Goal: Task Accomplishment & Management: Manage account settings

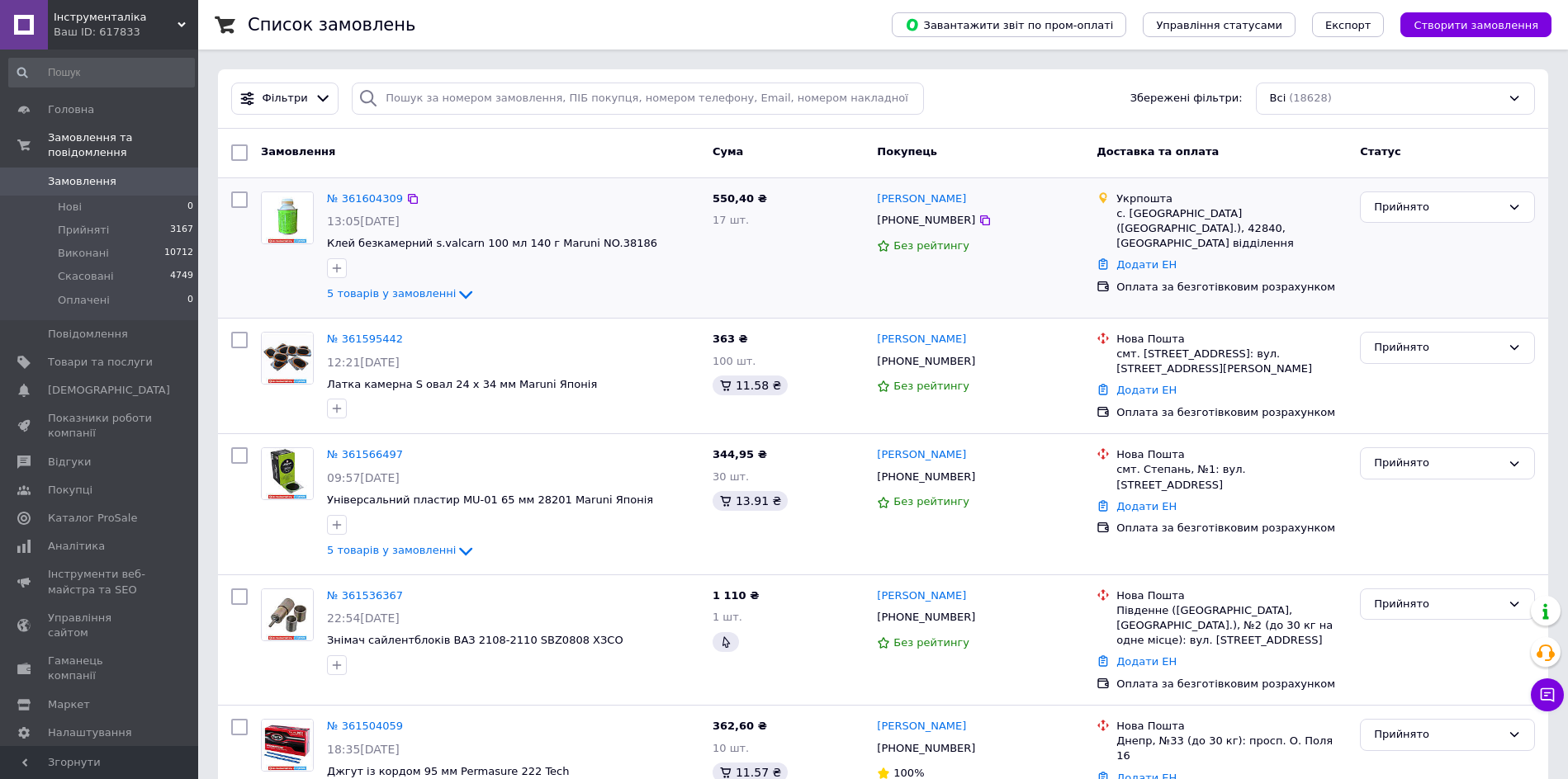
drag, startPoint x: 621, startPoint y: 155, endPoint x: 599, endPoint y: 178, distance: 31.8
drag, startPoint x: 599, startPoint y: 178, endPoint x: 625, endPoint y: 143, distance: 43.6
click at [117, 174] on span "Замовлення" at bounding box center [101, 181] width 105 height 15
drag, startPoint x: 407, startPoint y: 198, endPoint x: 245, endPoint y: 221, distance: 163.6
click at [407, 198] on icon at bounding box center [413, 198] width 13 height 13
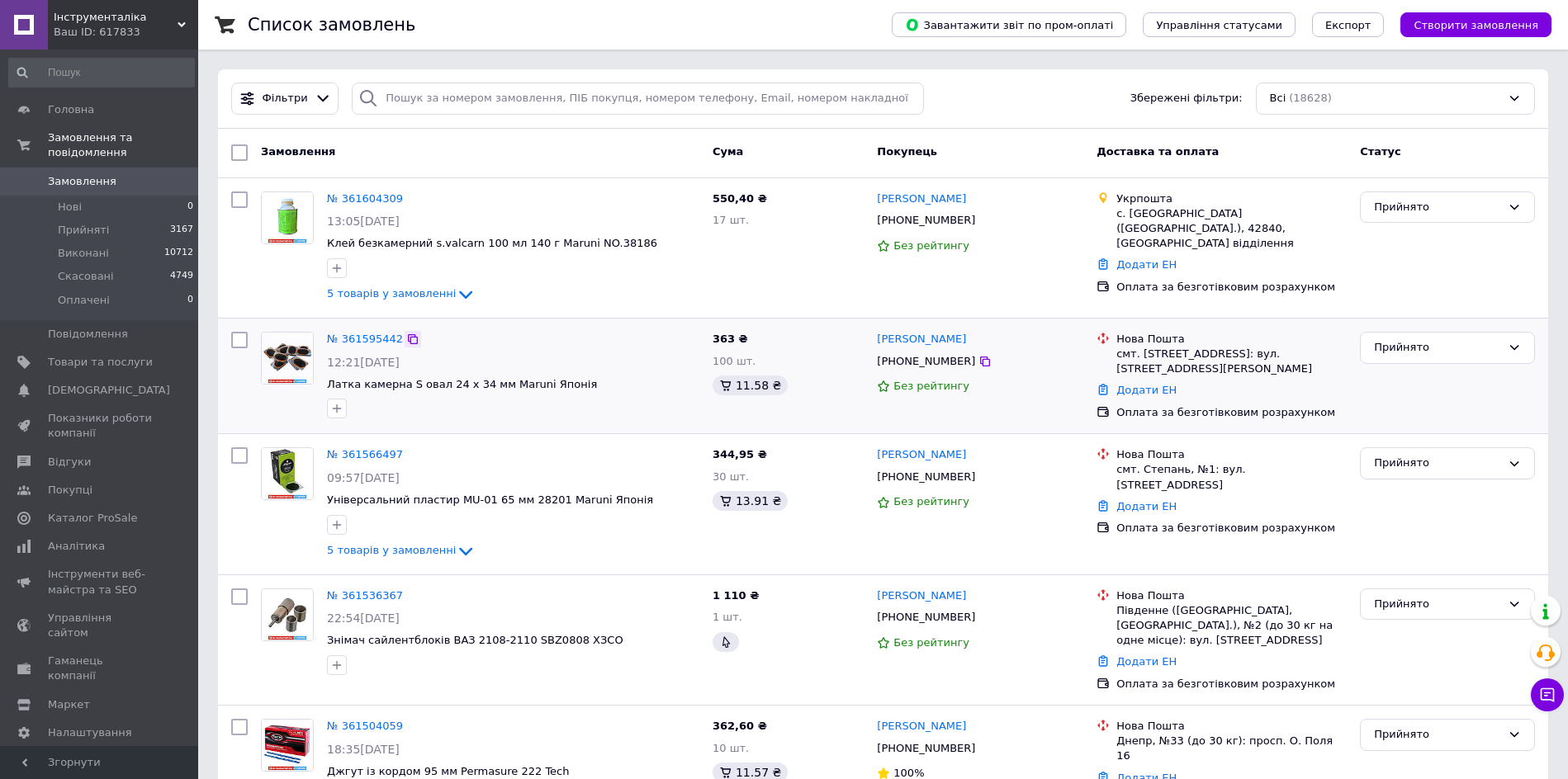
click at [410, 334] on icon at bounding box center [413, 339] width 13 height 13
click at [406, 451] on icon at bounding box center [413, 455] width 13 height 13
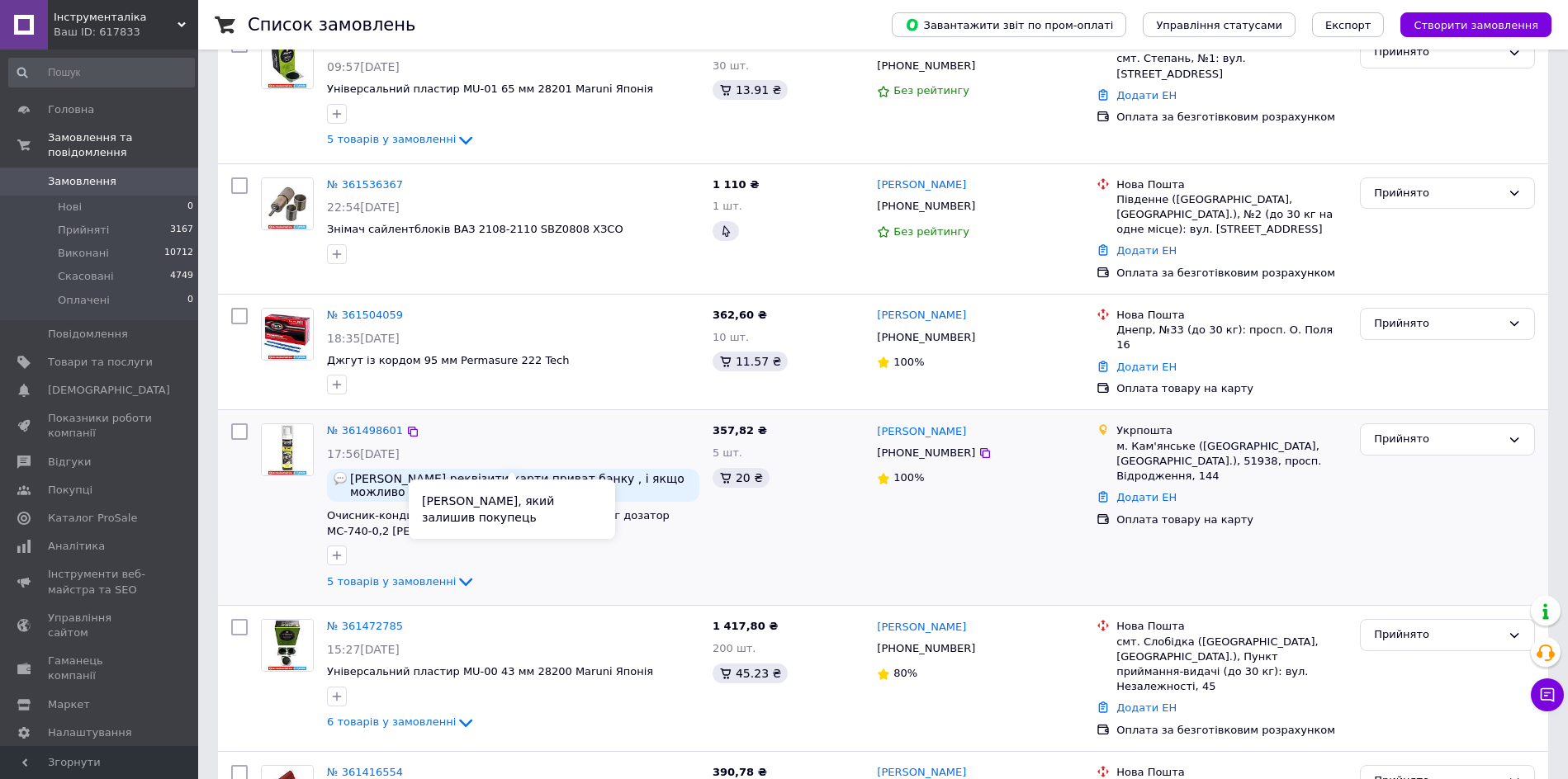
scroll to position [413, 0]
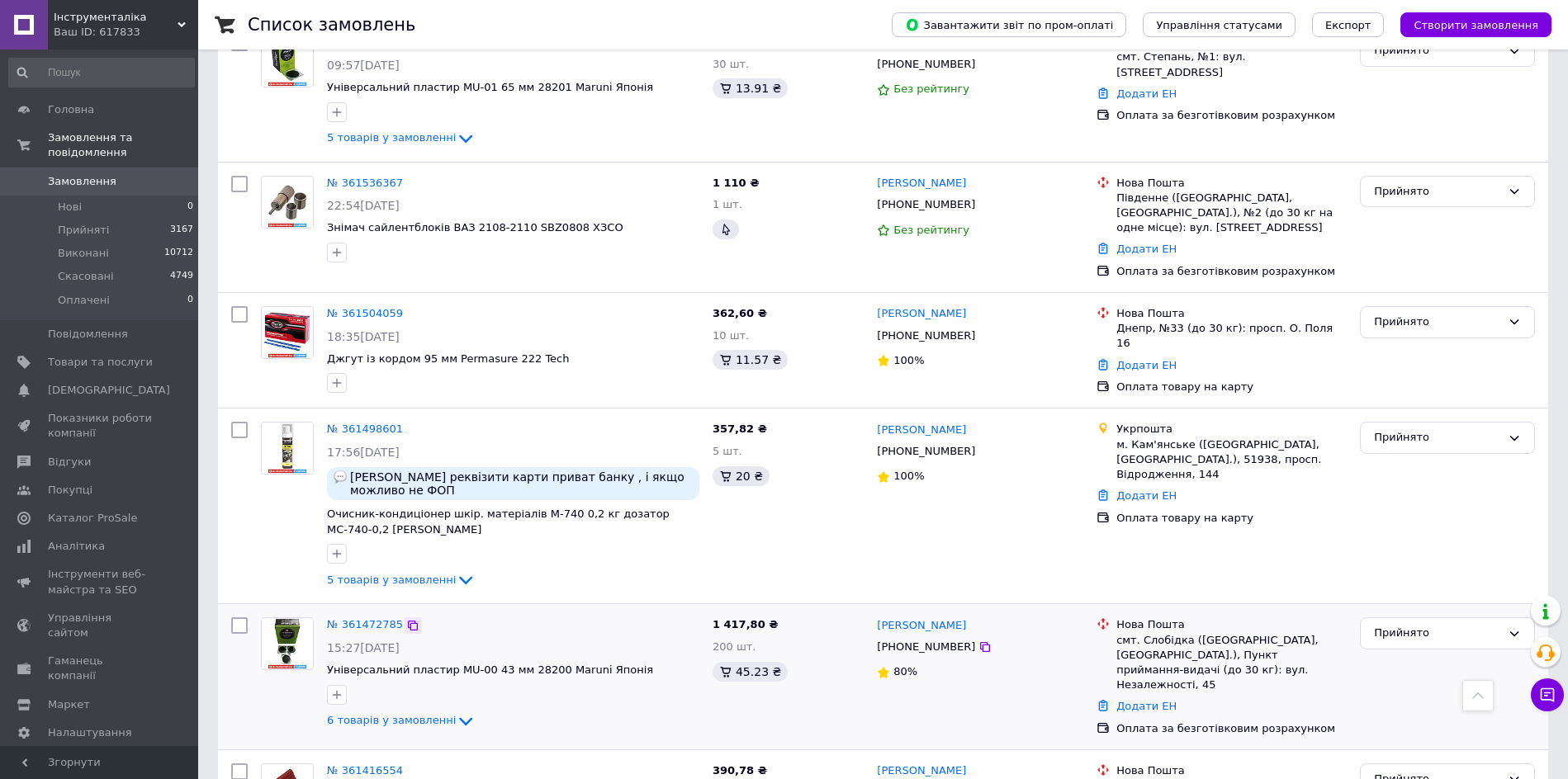
click at [406, 619] on icon at bounding box center [413, 625] width 13 height 13
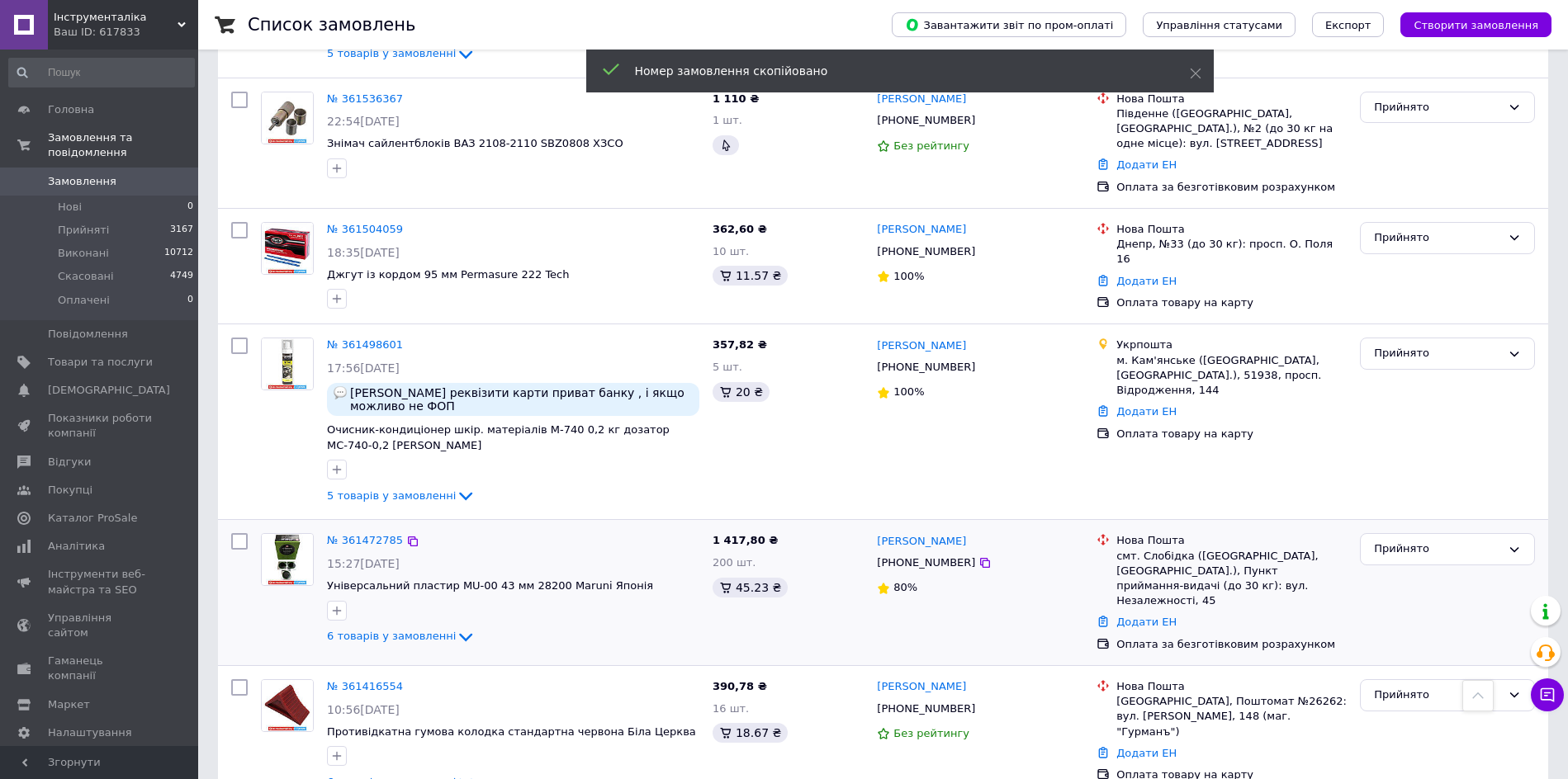
scroll to position [619, 0]
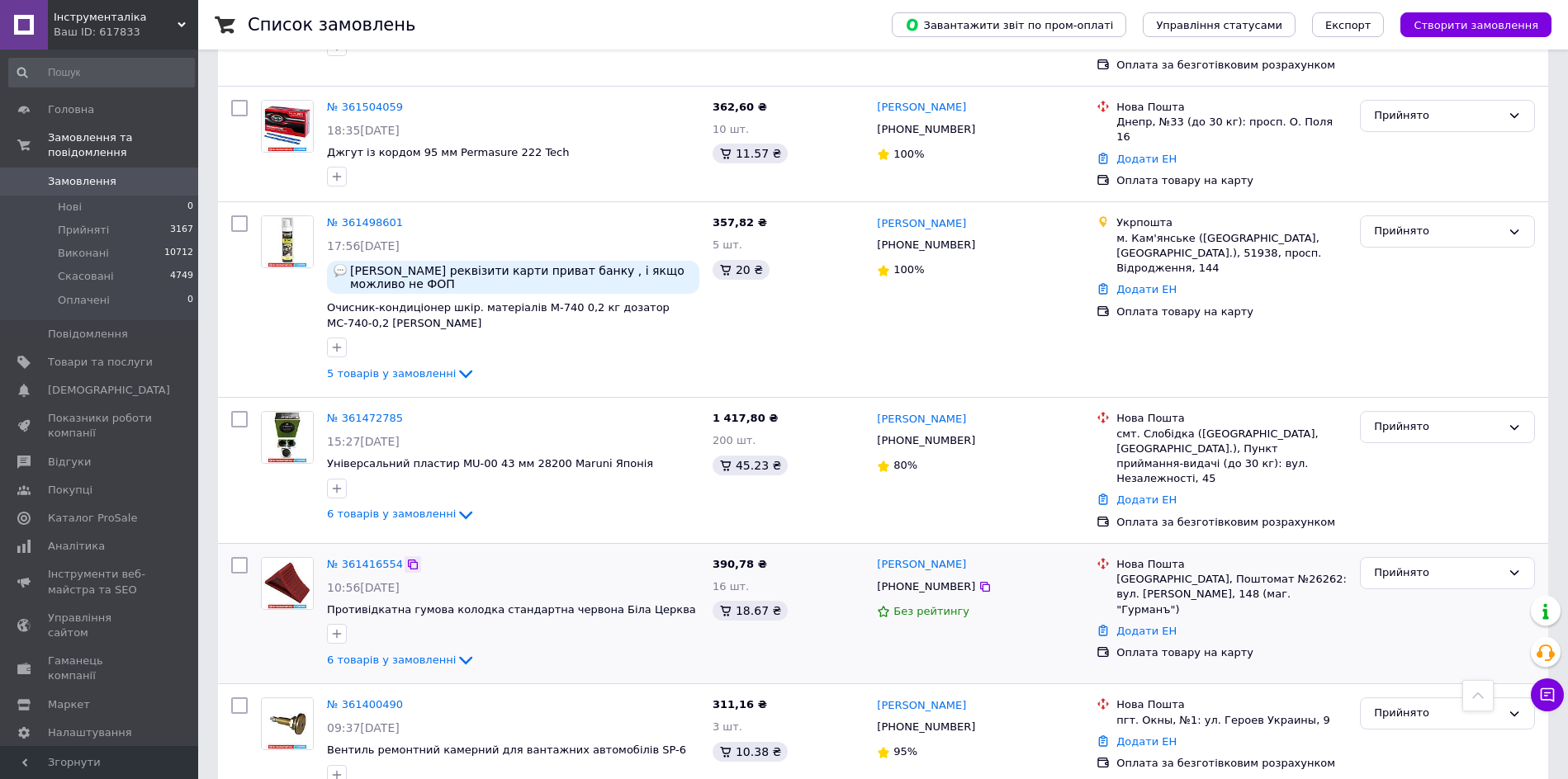
click at [407, 559] on icon at bounding box center [412, 564] width 10 height 10
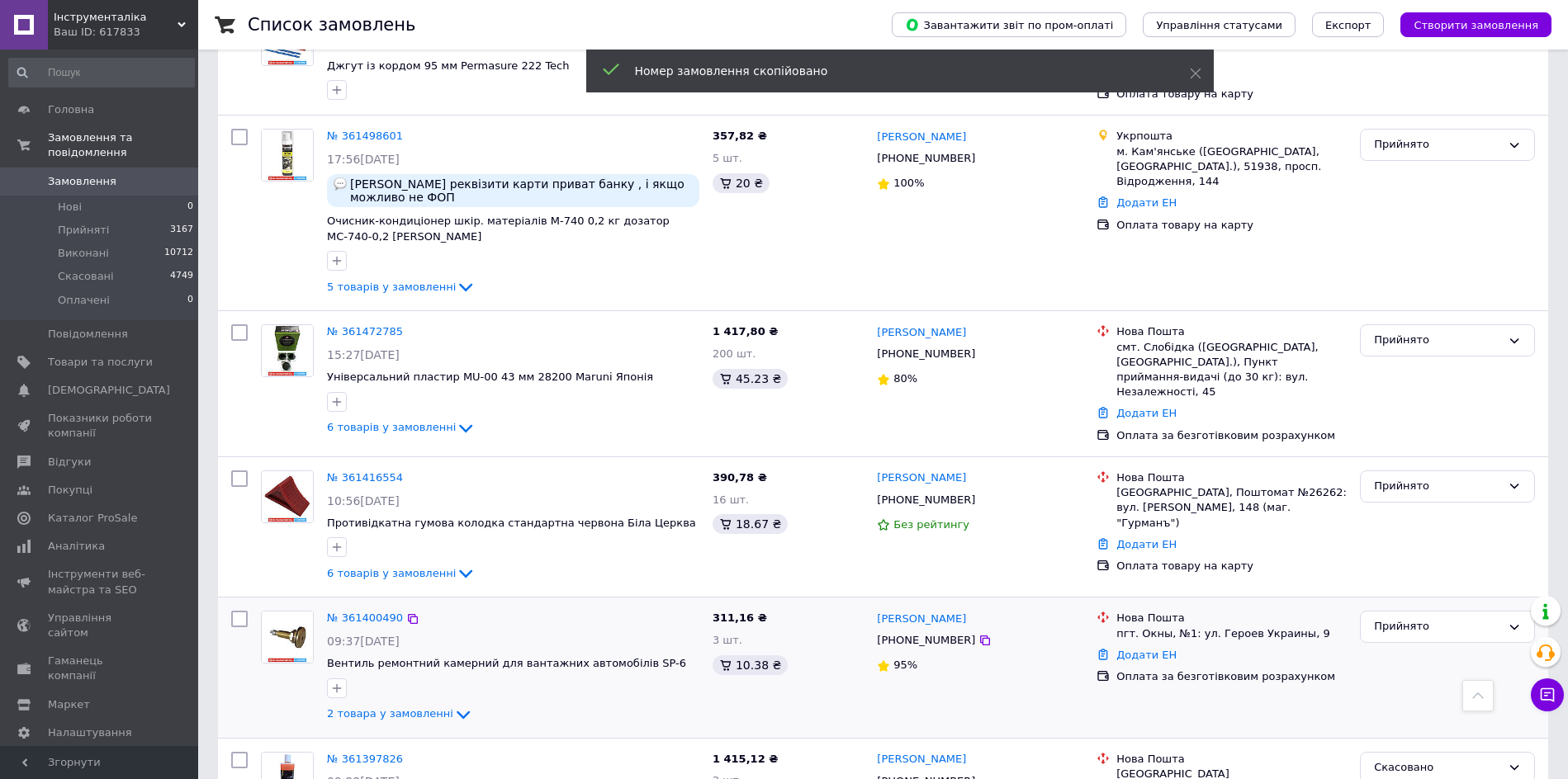
scroll to position [825, 0]
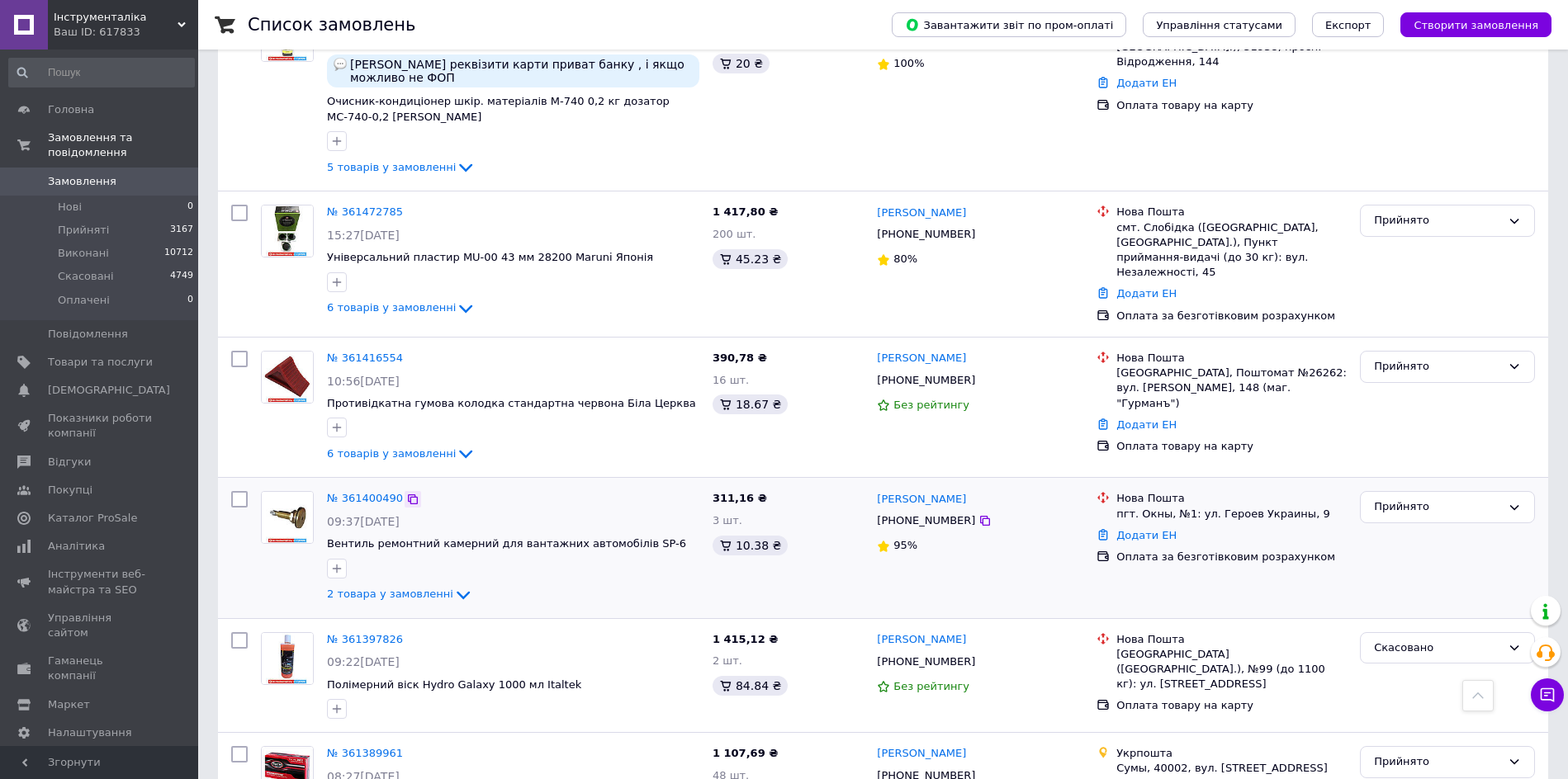
click at [406, 493] on icon at bounding box center [413, 499] width 13 height 13
click at [410, 493] on icon at bounding box center [413, 499] width 13 height 13
click at [409, 633] on icon at bounding box center [413, 639] width 13 height 13
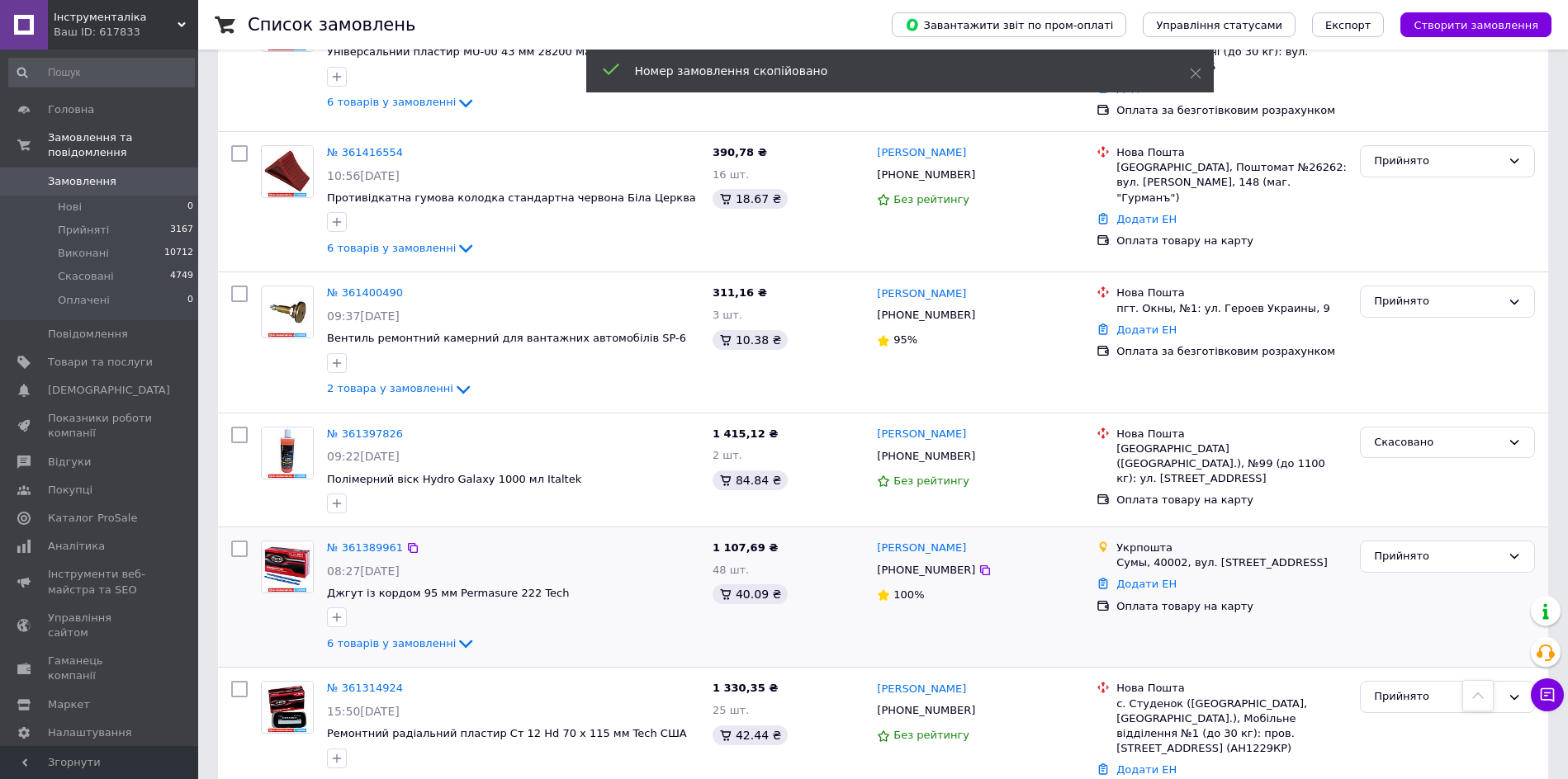
scroll to position [1032, 0]
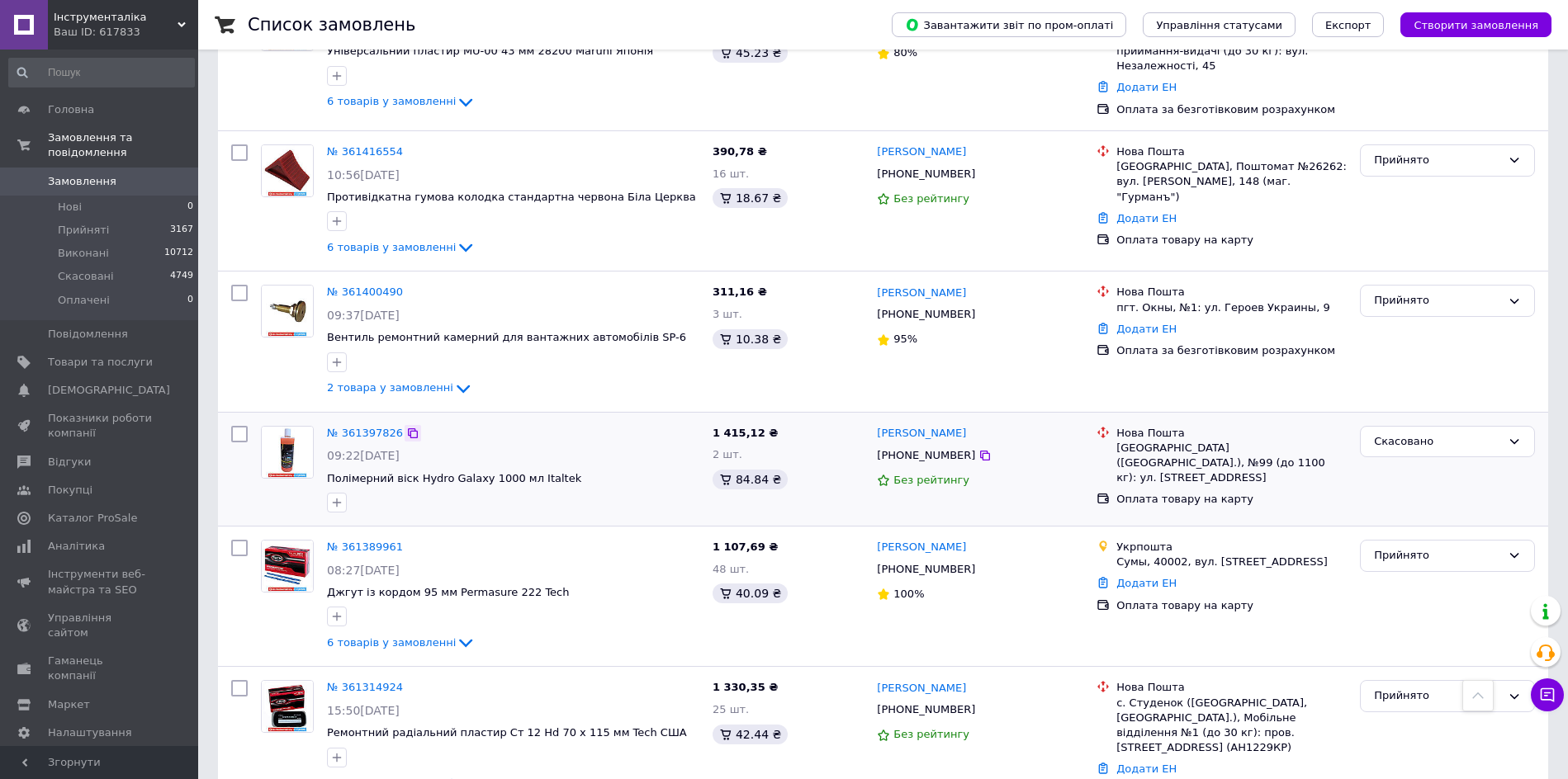
click at [405, 425] on div at bounding box center [413, 433] width 17 height 17
click at [407, 429] on icon at bounding box center [412, 433] width 10 height 10
click at [406, 541] on icon at bounding box center [413, 547] width 13 height 13
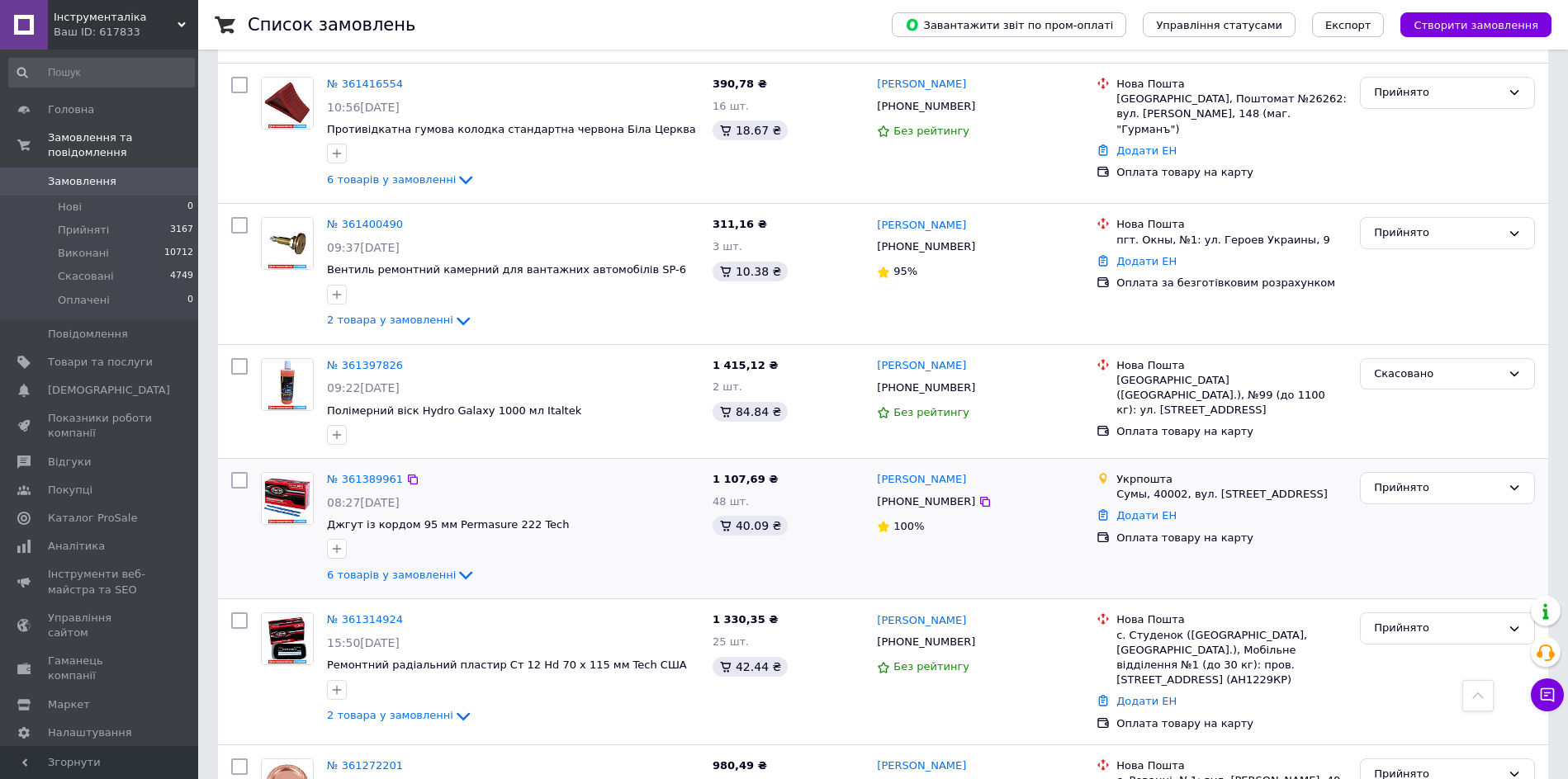
scroll to position [1135, 0]
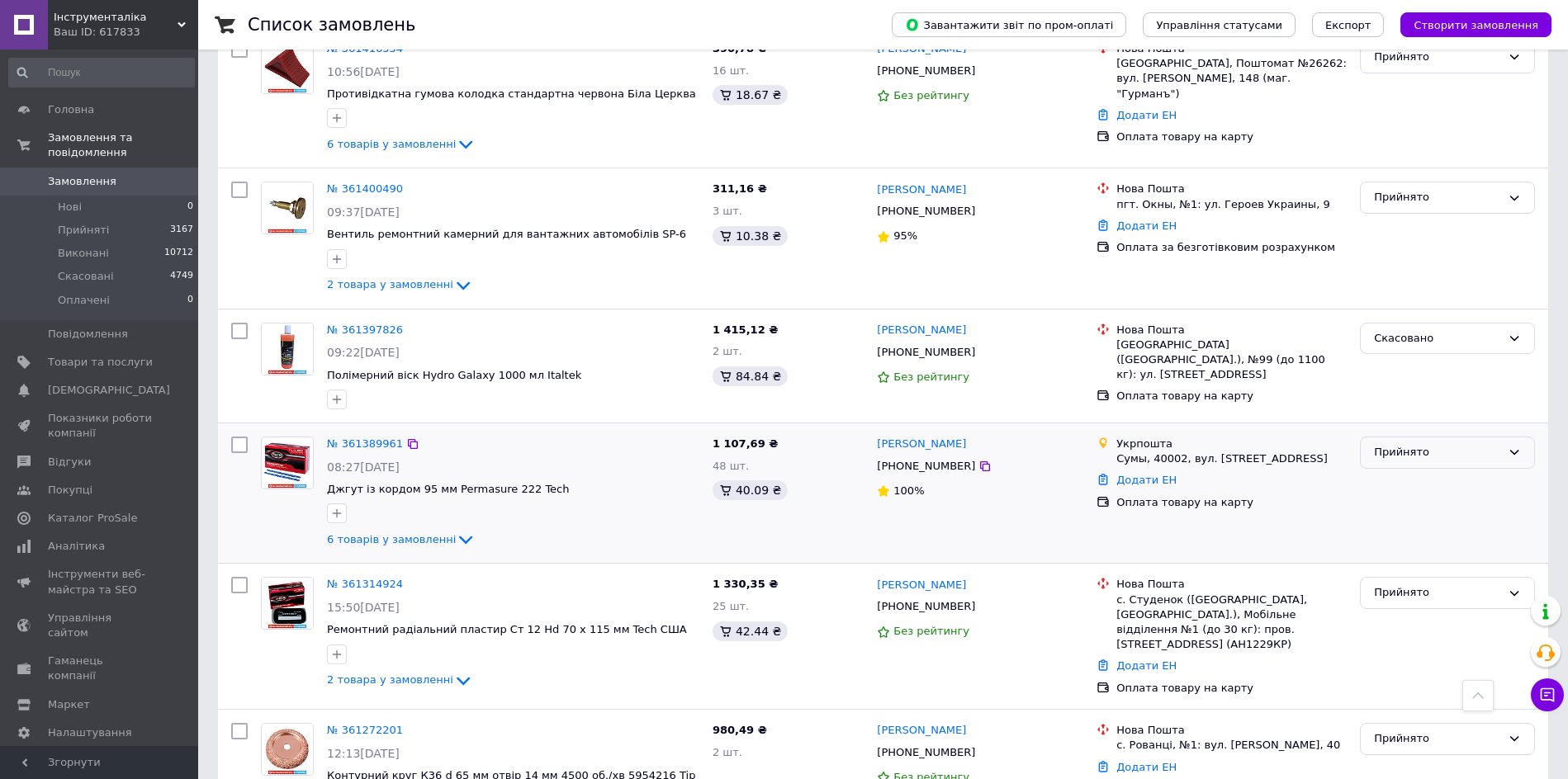
click at [1496, 437] on div "Прийнято" at bounding box center [1447, 453] width 175 height 32
click at [1490, 472] on li "Виконано" at bounding box center [1447, 487] width 173 height 30
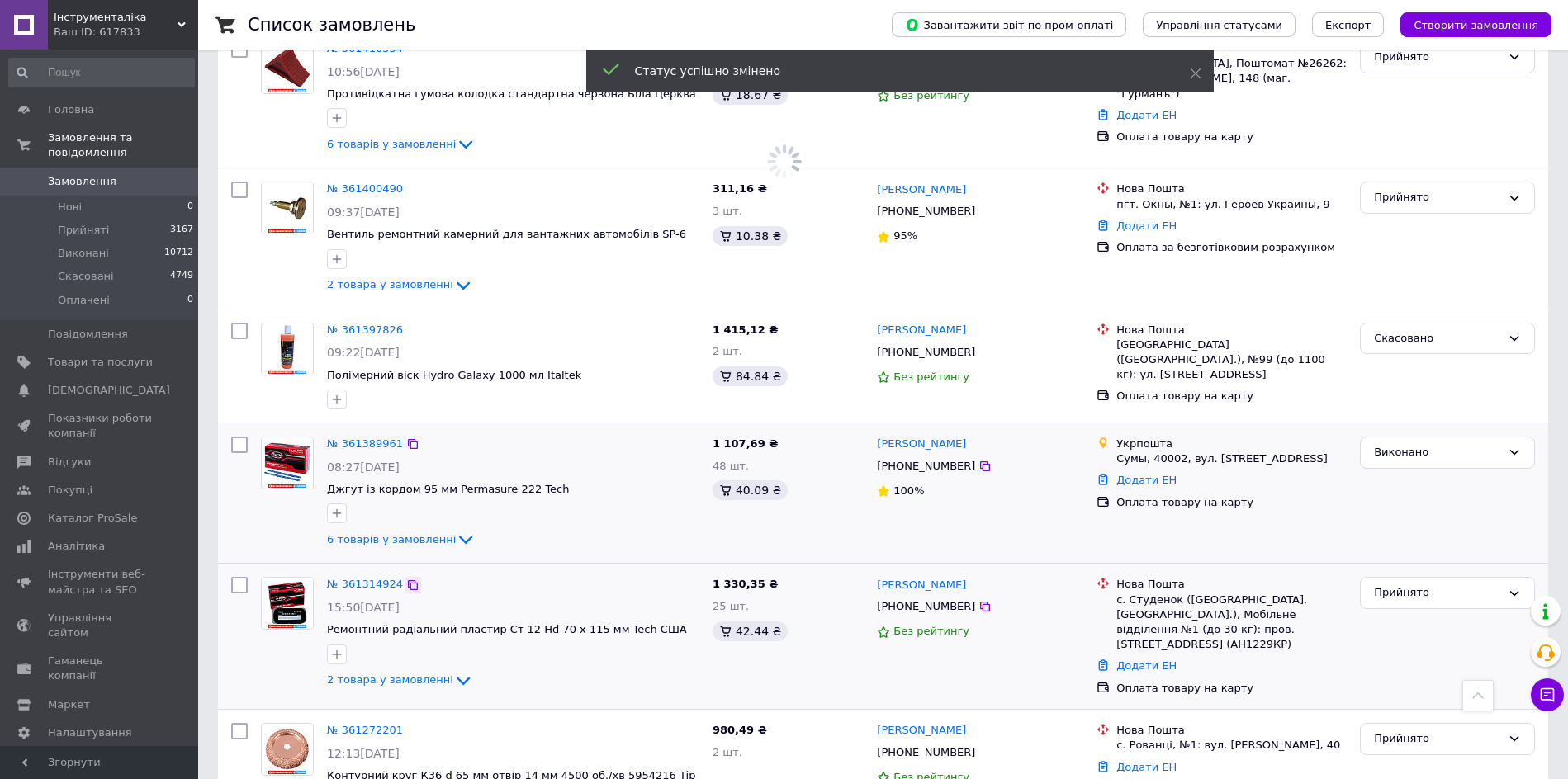
click at [406, 579] on icon at bounding box center [413, 585] width 13 height 13
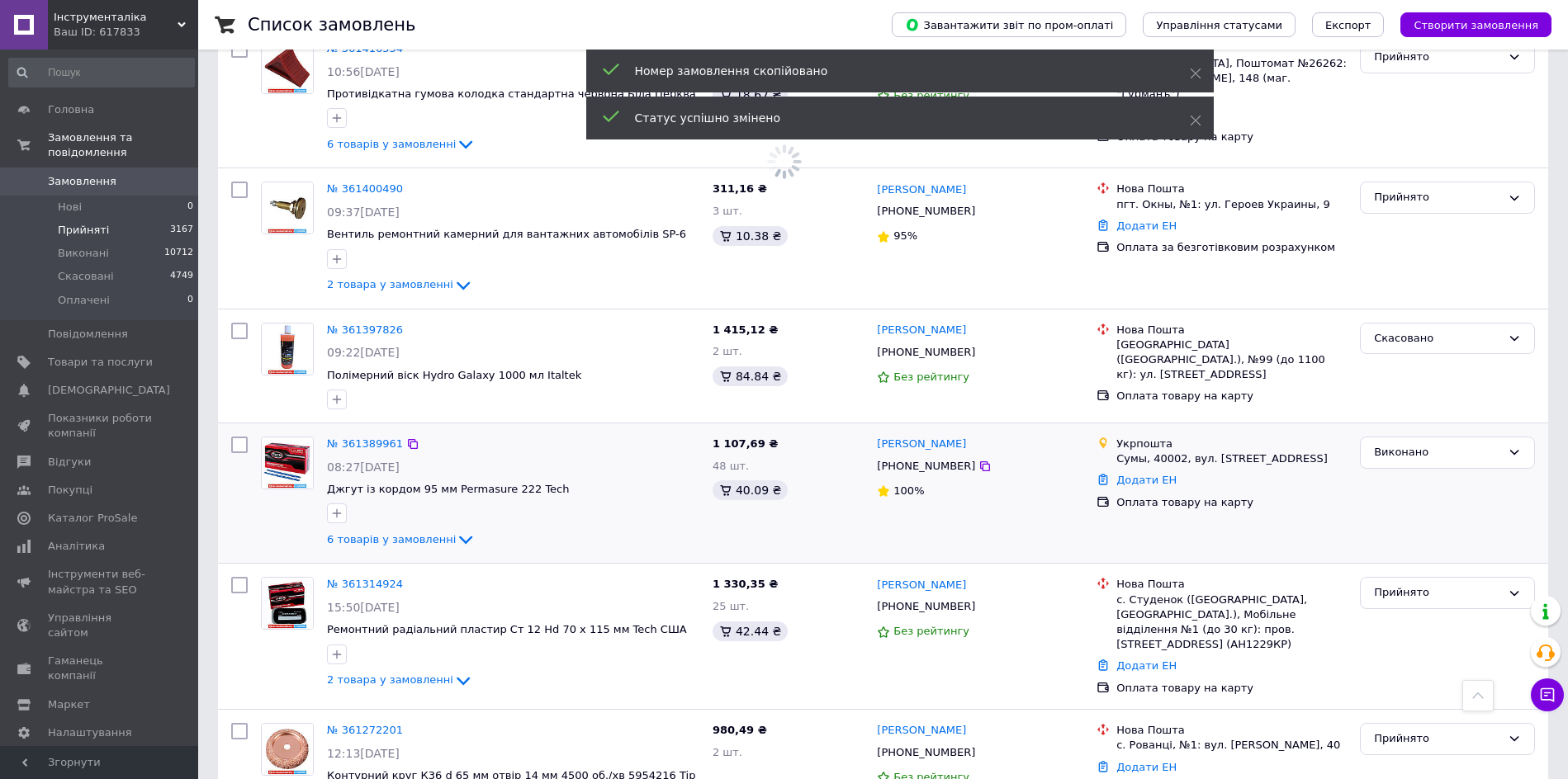
click at [106, 219] on li "Прийняті 3167" at bounding box center [101, 230] width 203 height 23
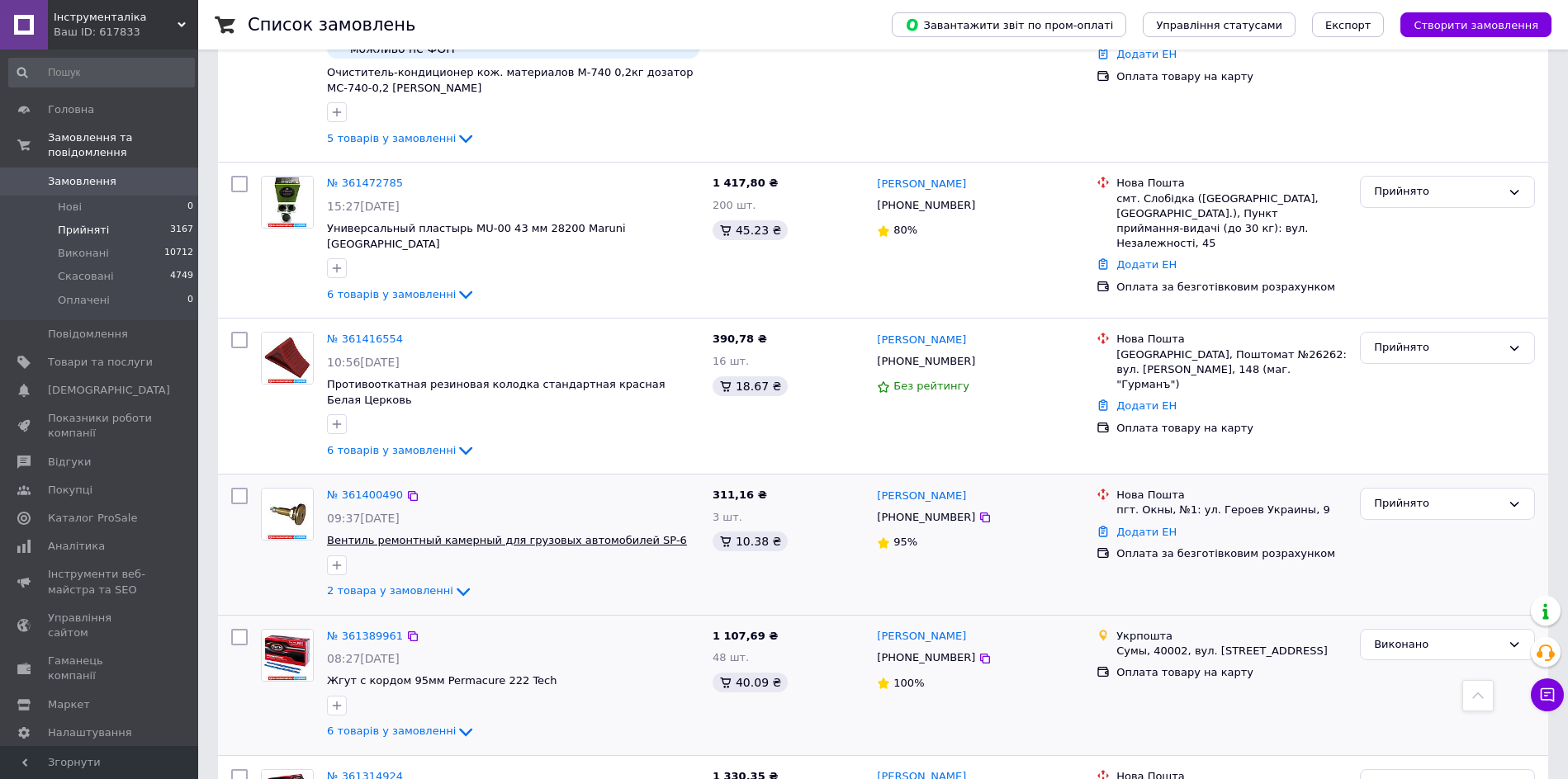
scroll to position [1135, 0]
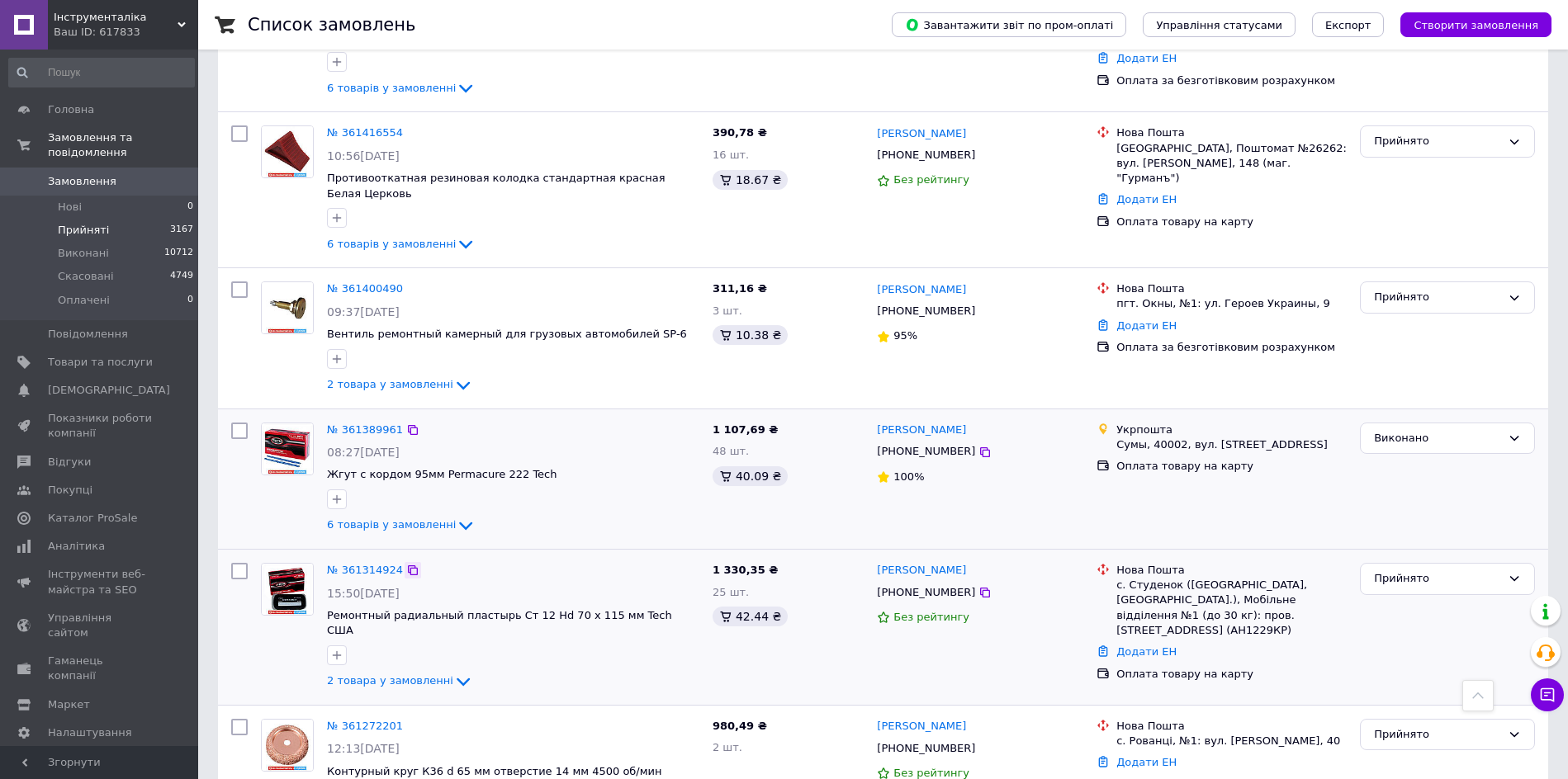
click at [406, 564] on icon at bounding box center [413, 570] width 13 height 13
click at [1444, 570] on div "Прийнято" at bounding box center [1436, 578] width 127 height 17
click at [1441, 598] on li "Виконано" at bounding box center [1447, 614] width 173 height 30
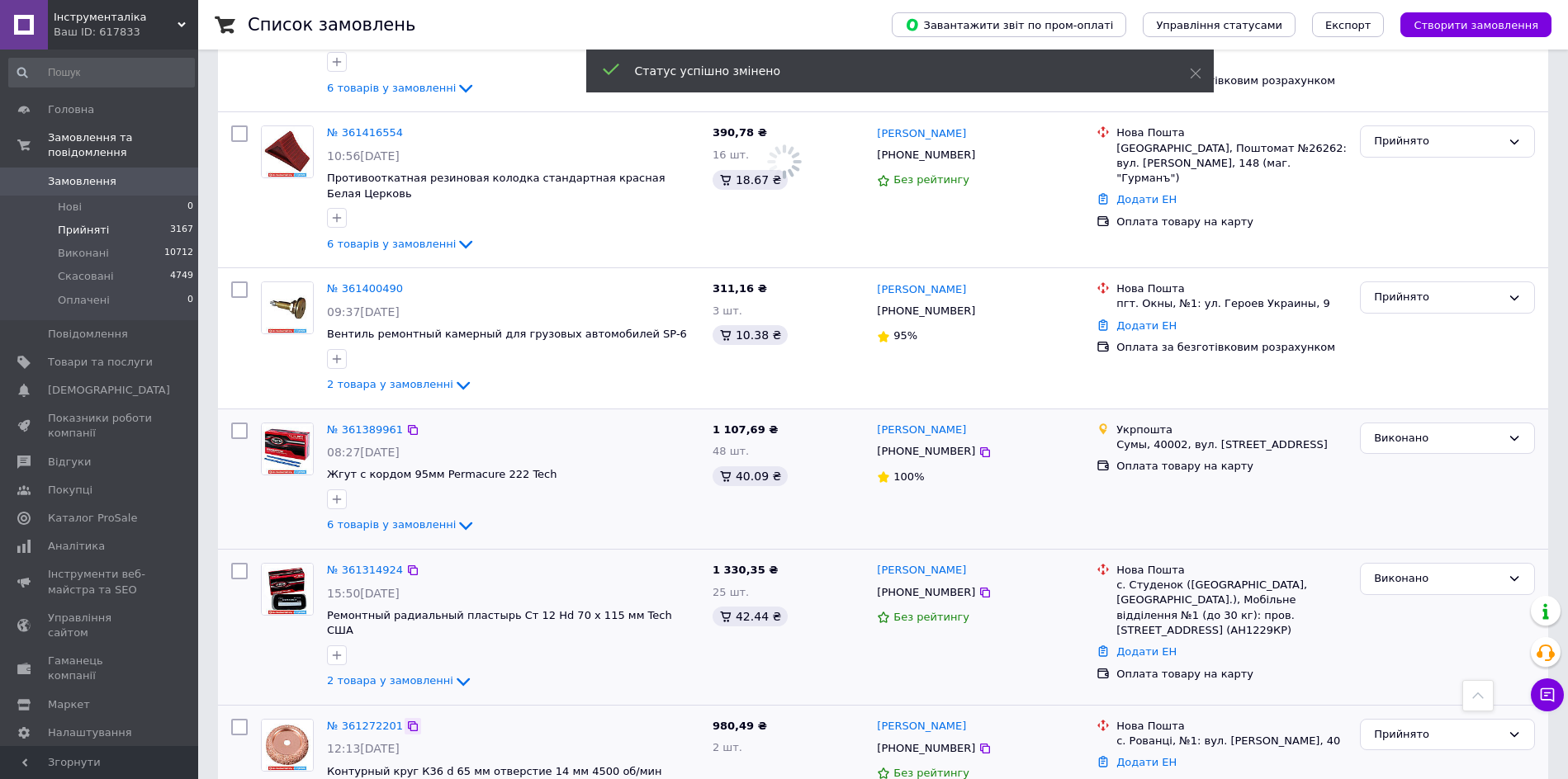
click at [406, 719] on icon at bounding box center [413, 726] width 13 height 13
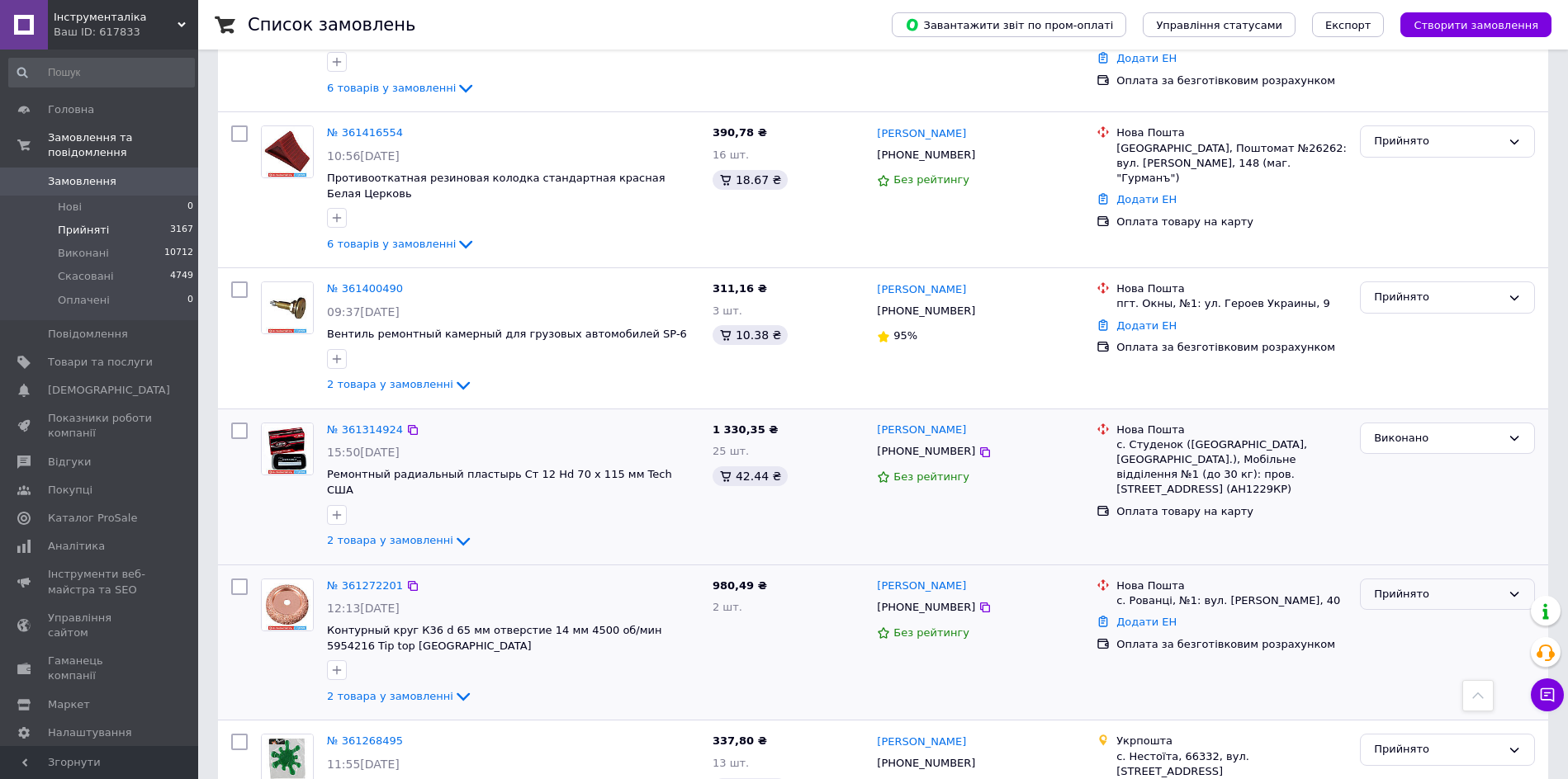
click at [1479, 586] on div "Прийнято" at bounding box center [1436, 594] width 127 height 17
click at [1471, 614] on li "Виконано" at bounding box center [1447, 629] width 173 height 30
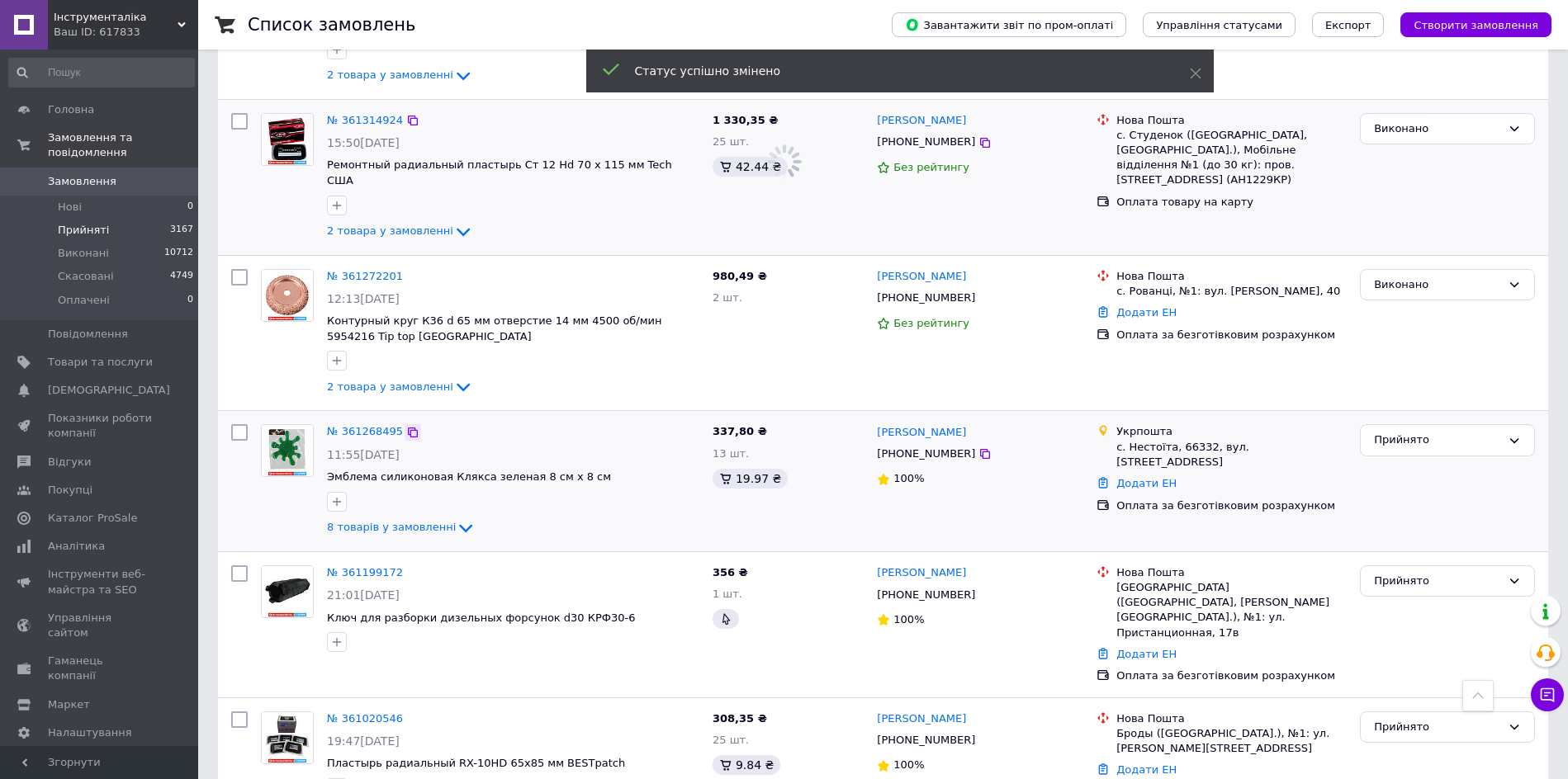
click at [406, 426] on icon at bounding box center [413, 432] width 13 height 13
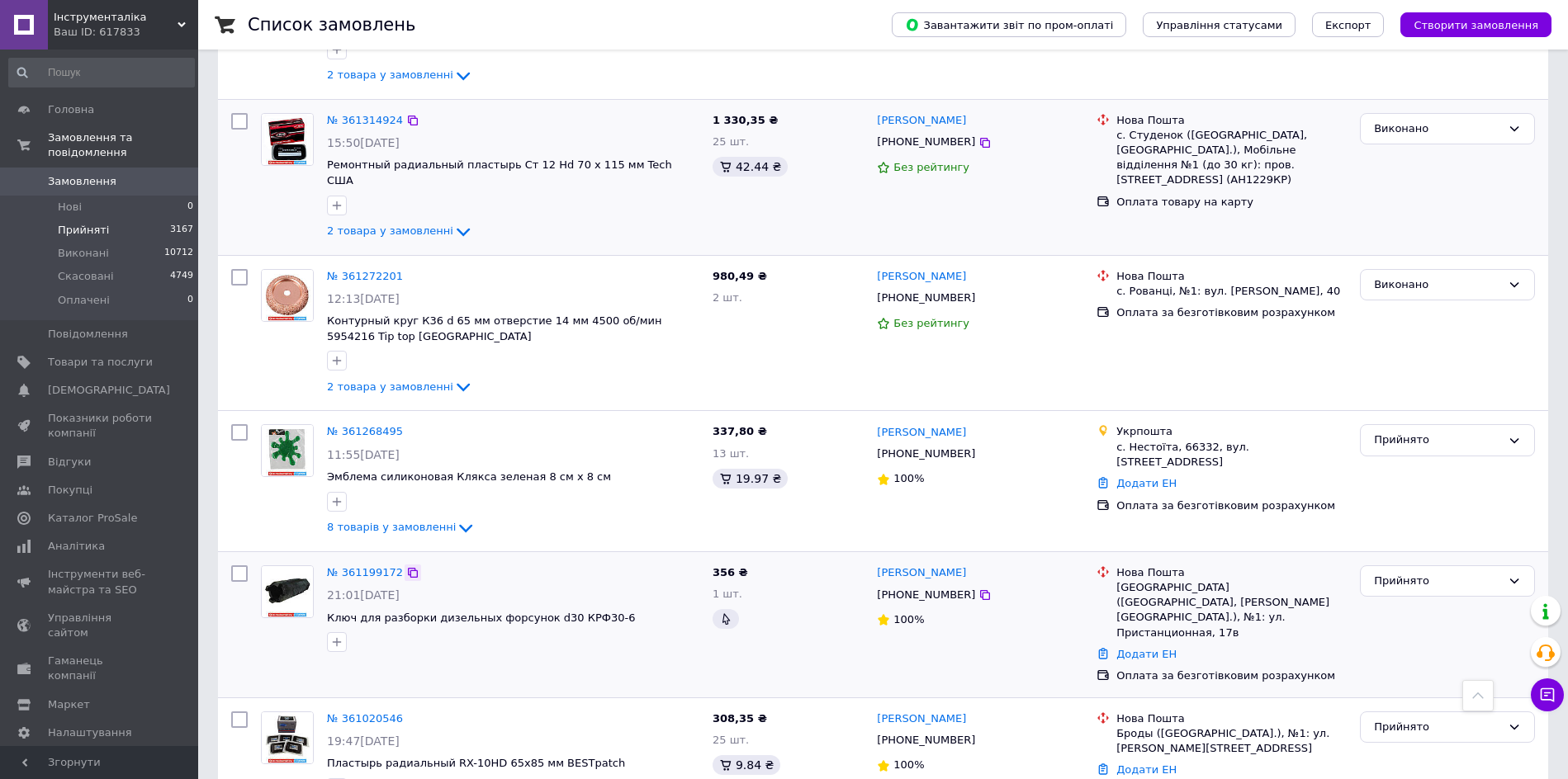
click at [407, 568] on icon at bounding box center [412, 573] width 10 height 10
click at [407, 714] on icon at bounding box center [412, 719] width 10 height 10
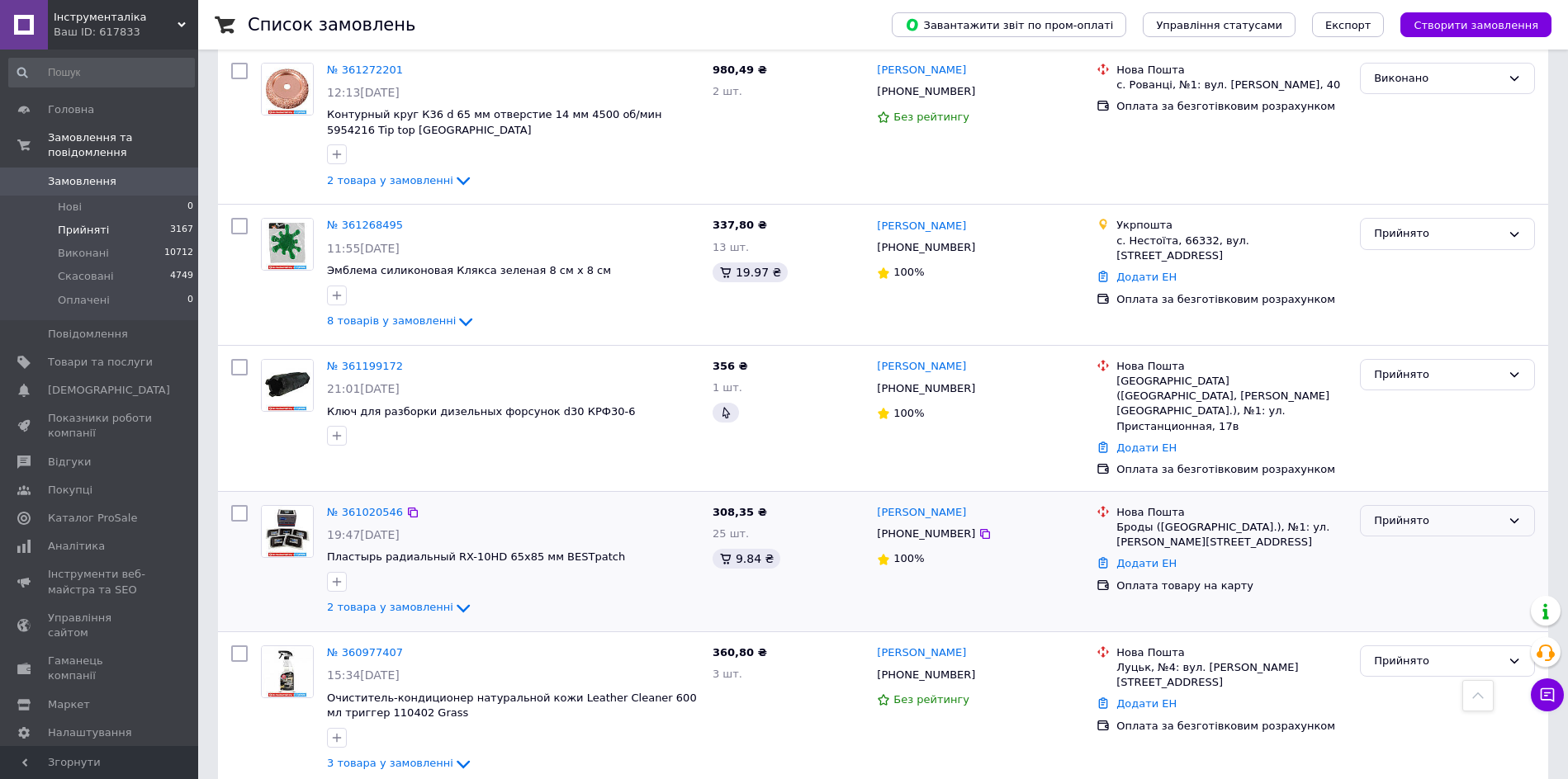
click at [1476, 512] on div "Прийнято" at bounding box center [1436, 520] width 127 height 17
click at [1468, 540] on li "Виконано" at bounding box center [1447, 555] width 173 height 30
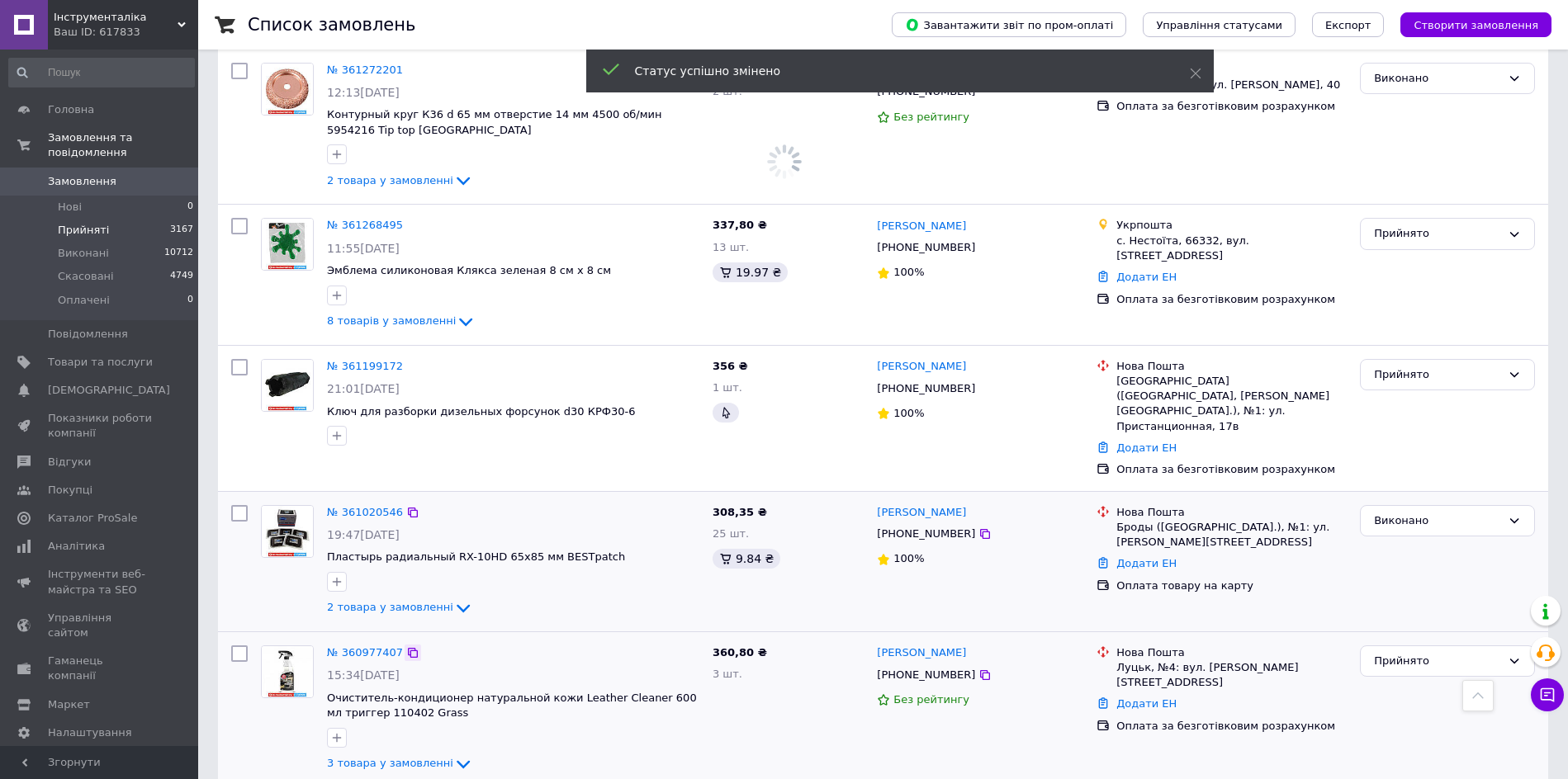
click at [406, 646] on icon at bounding box center [413, 653] width 13 height 13
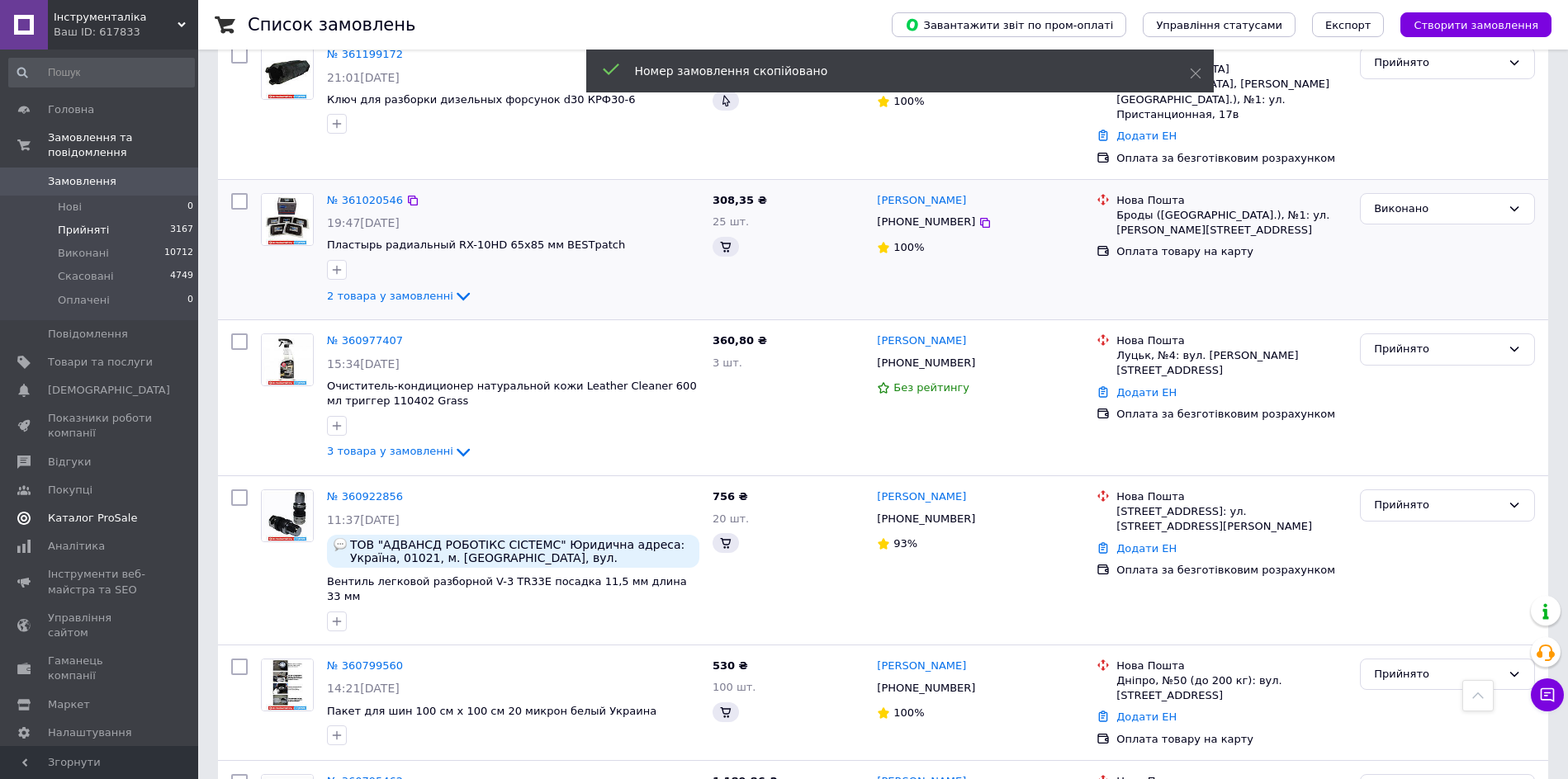
scroll to position [1354, 0]
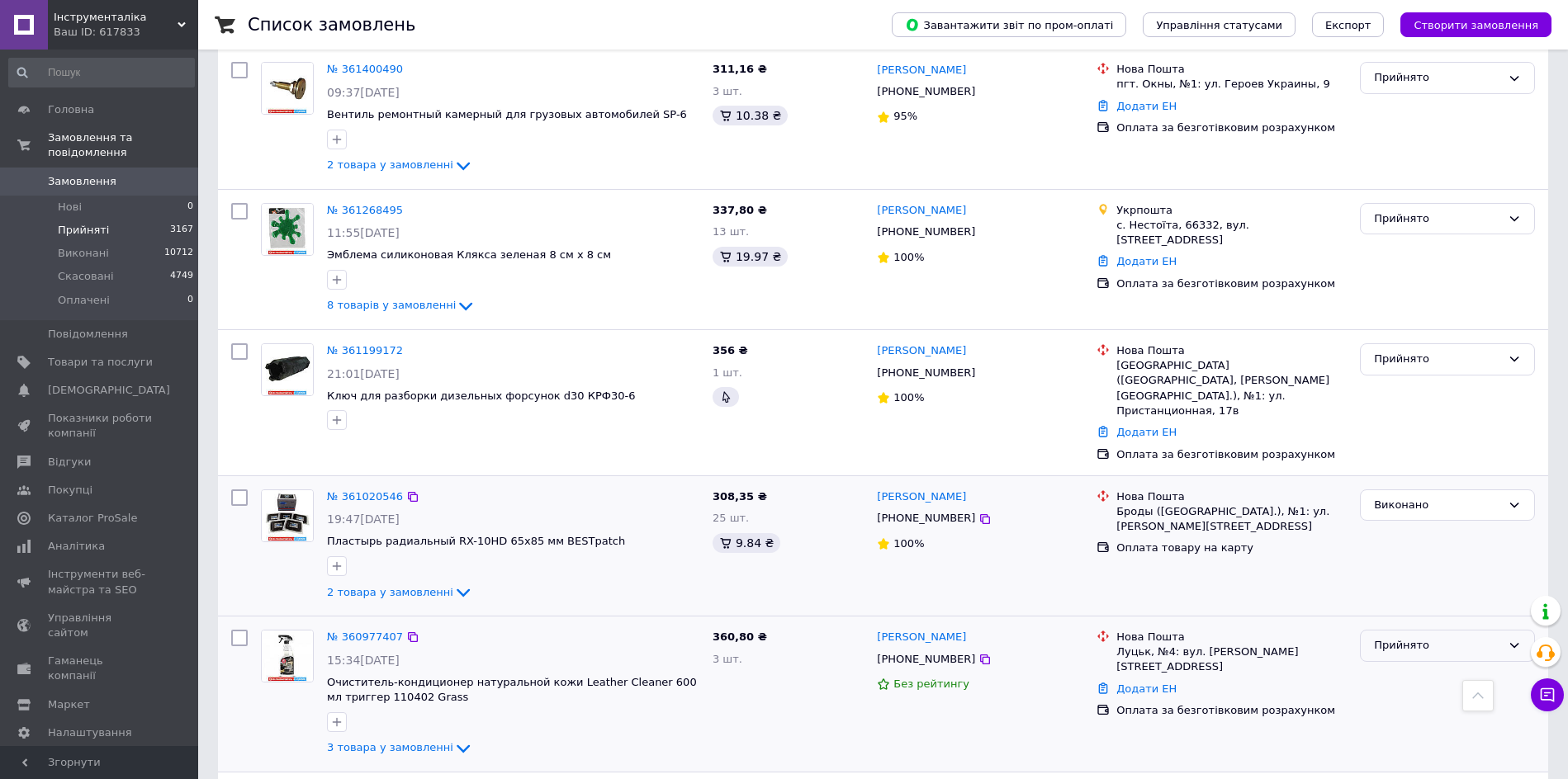
click at [1448, 630] on div "Прийнято" at bounding box center [1447, 646] width 175 height 32
click at [1446, 665] on li "Виконано" at bounding box center [1447, 680] width 173 height 30
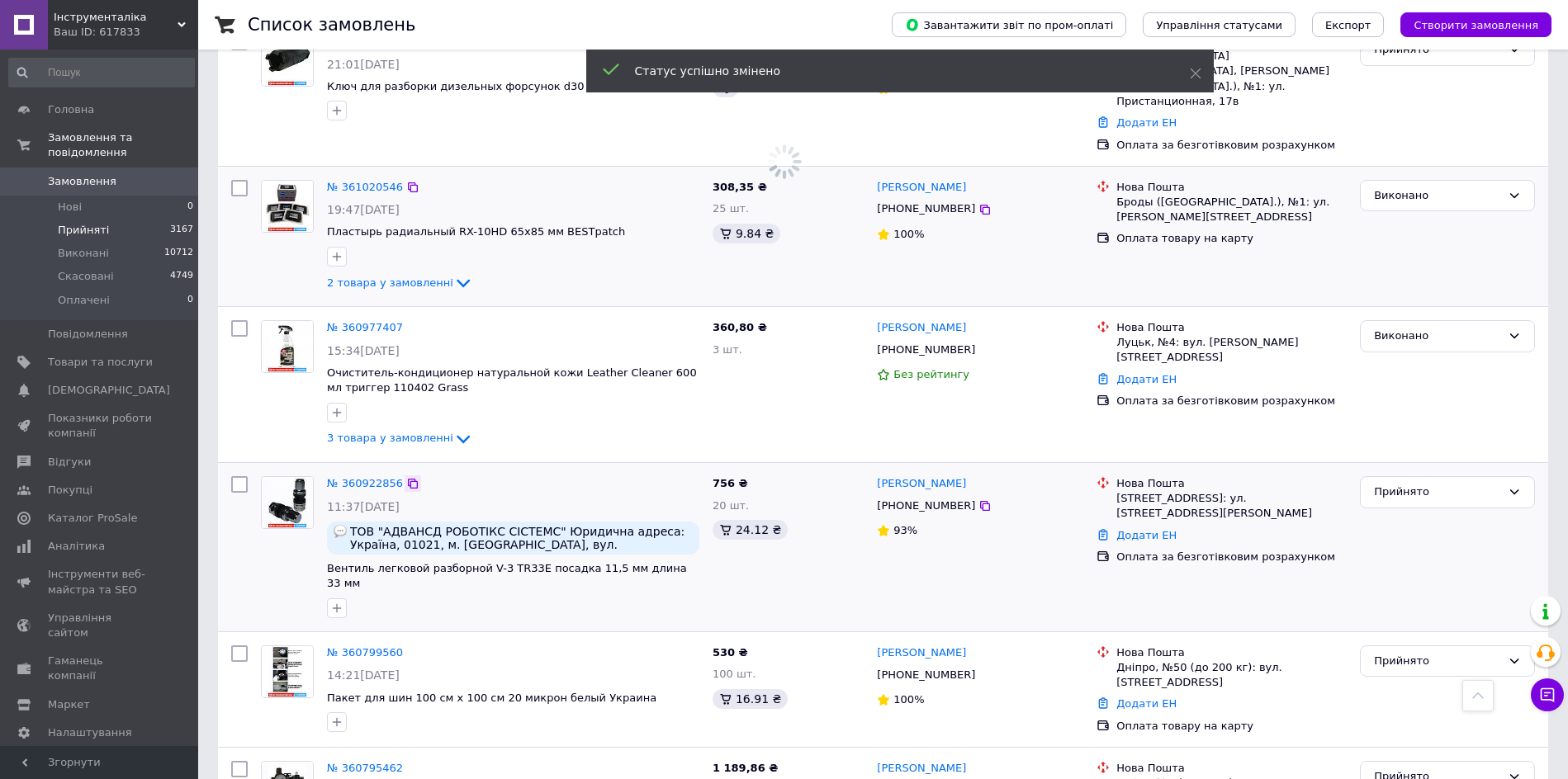
click at [406, 477] on icon at bounding box center [413, 483] width 13 height 13
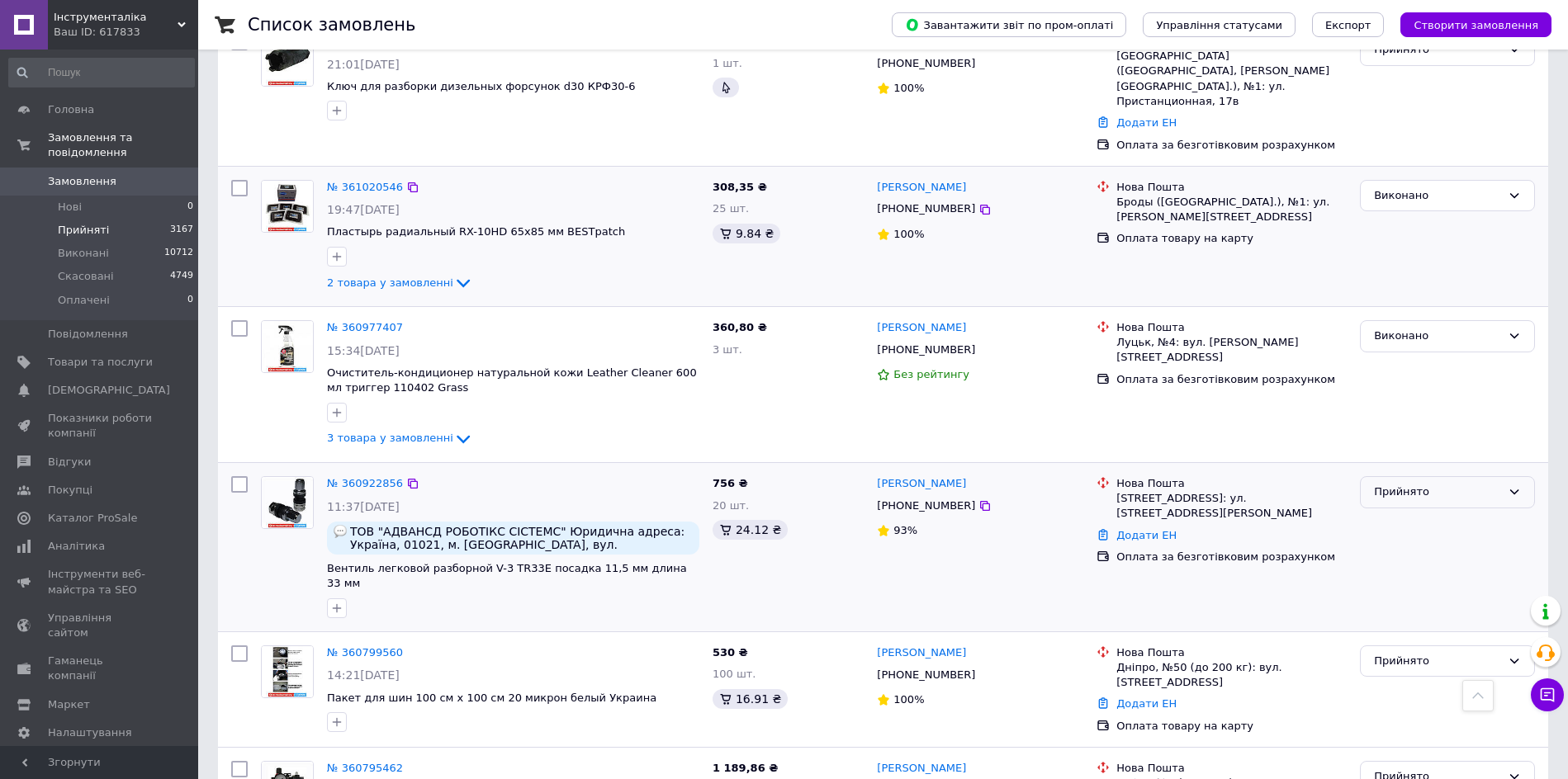
click at [1498, 484] on div "Прийнято" at bounding box center [1436, 492] width 127 height 17
click at [1474, 511] on li "Виконано" at bounding box center [1447, 526] width 173 height 30
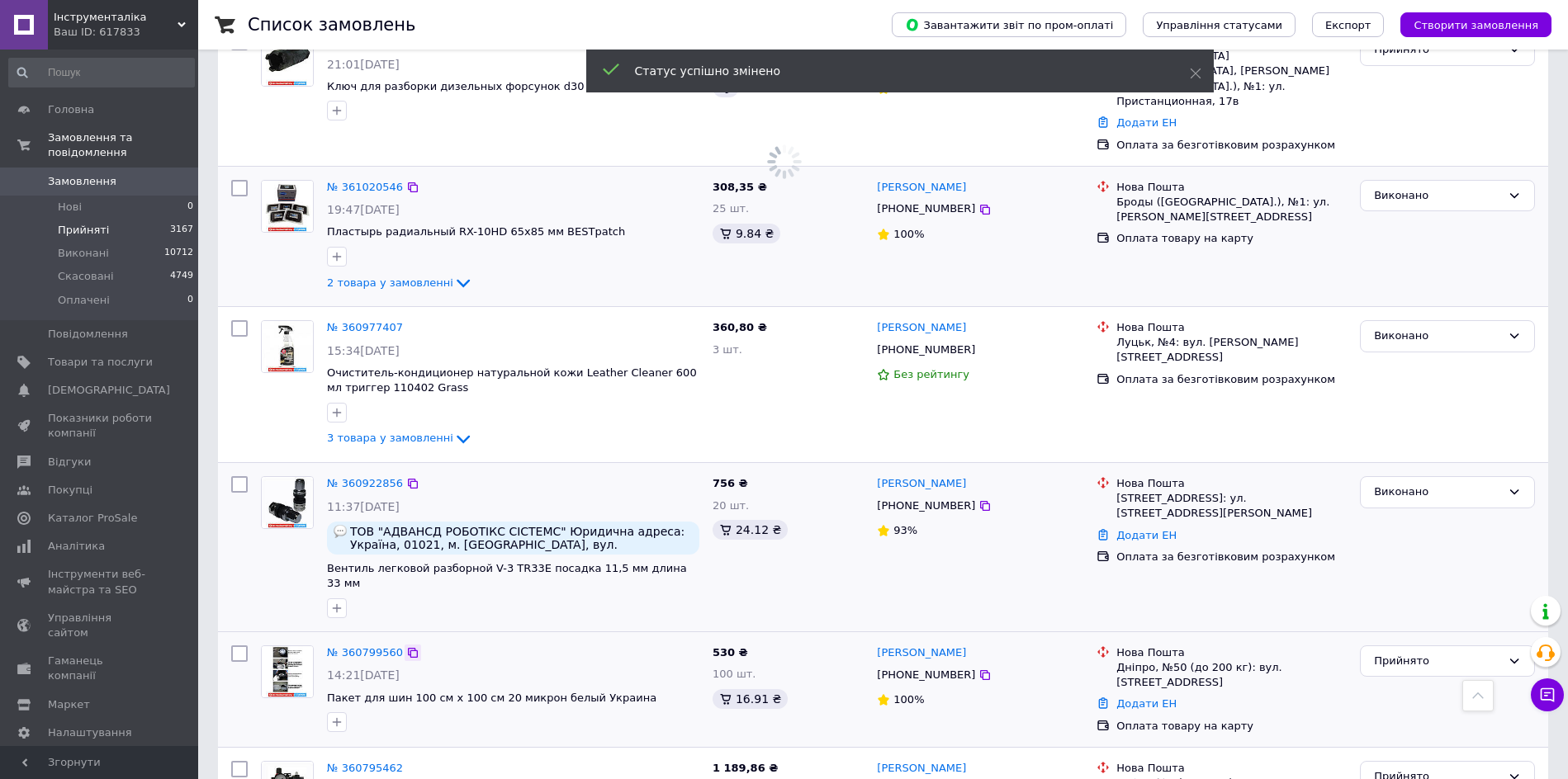
click at [406, 646] on icon at bounding box center [413, 653] width 13 height 13
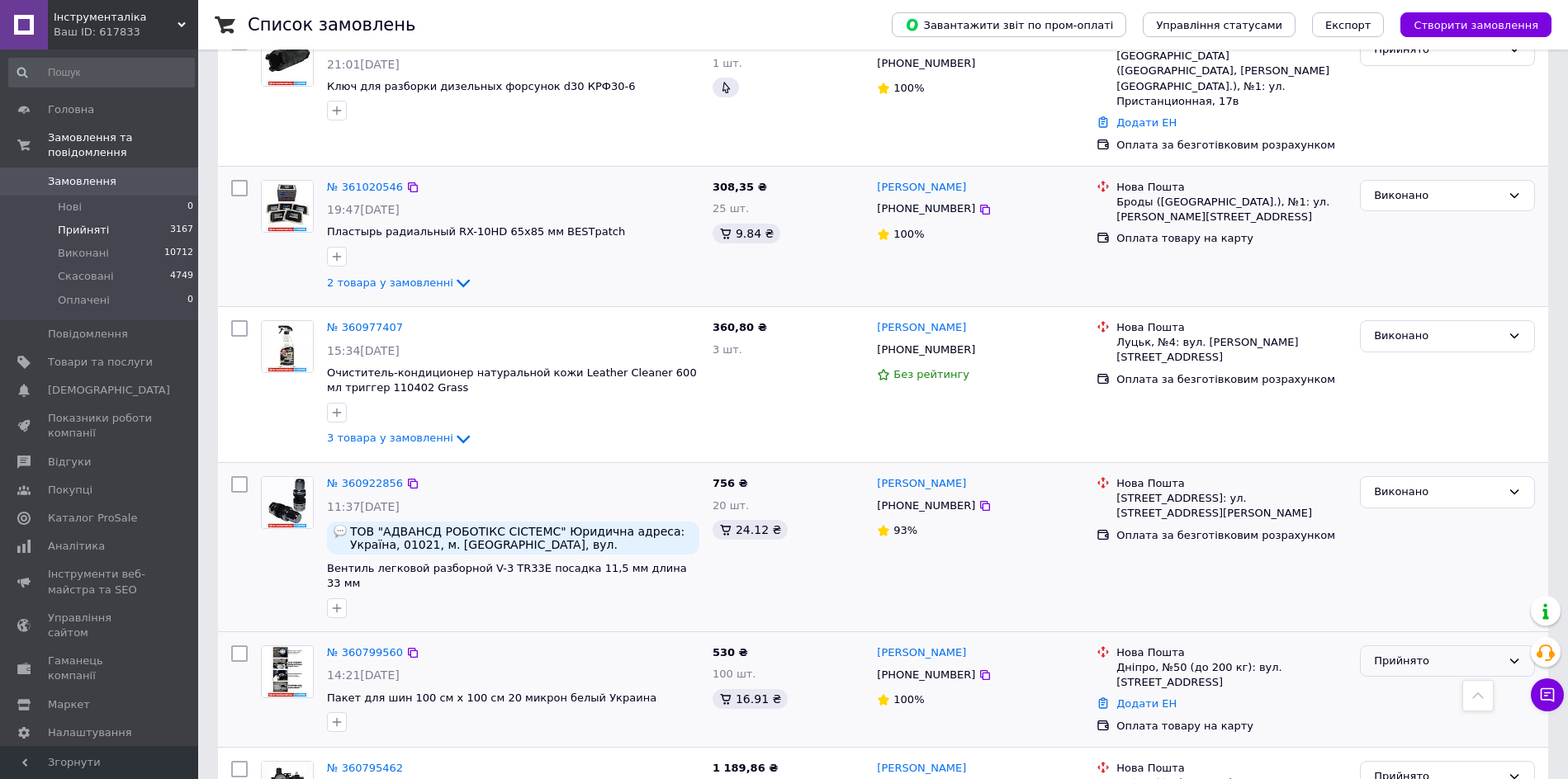
click at [1470, 653] on div "Прийнято" at bounding box center [1436, 661] width 127 height 17
click at [1465, 680] on li "Виконано" at bounding box center [1447, 695] width 173 height 30
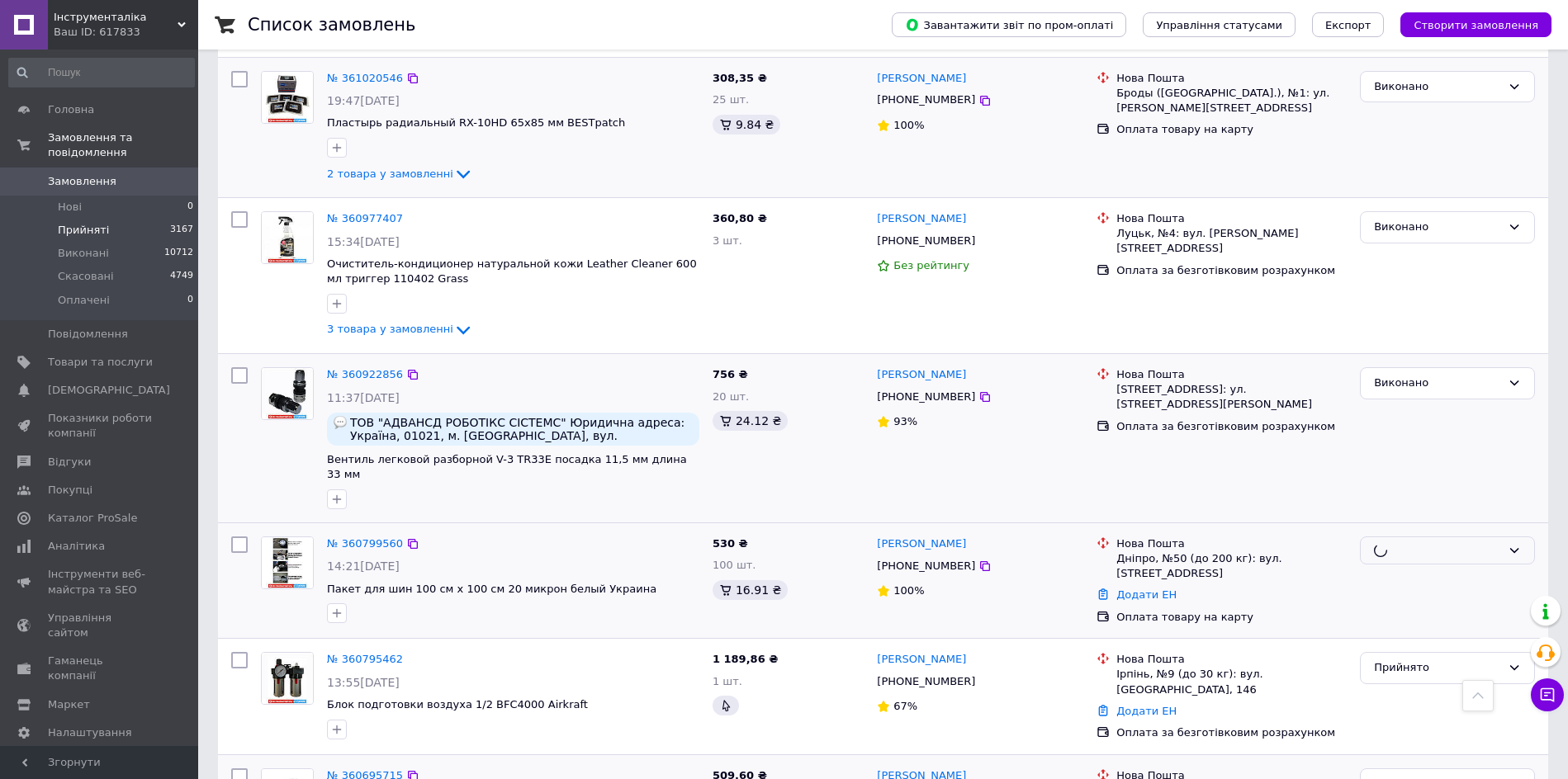
scroll to position [1870, 0]
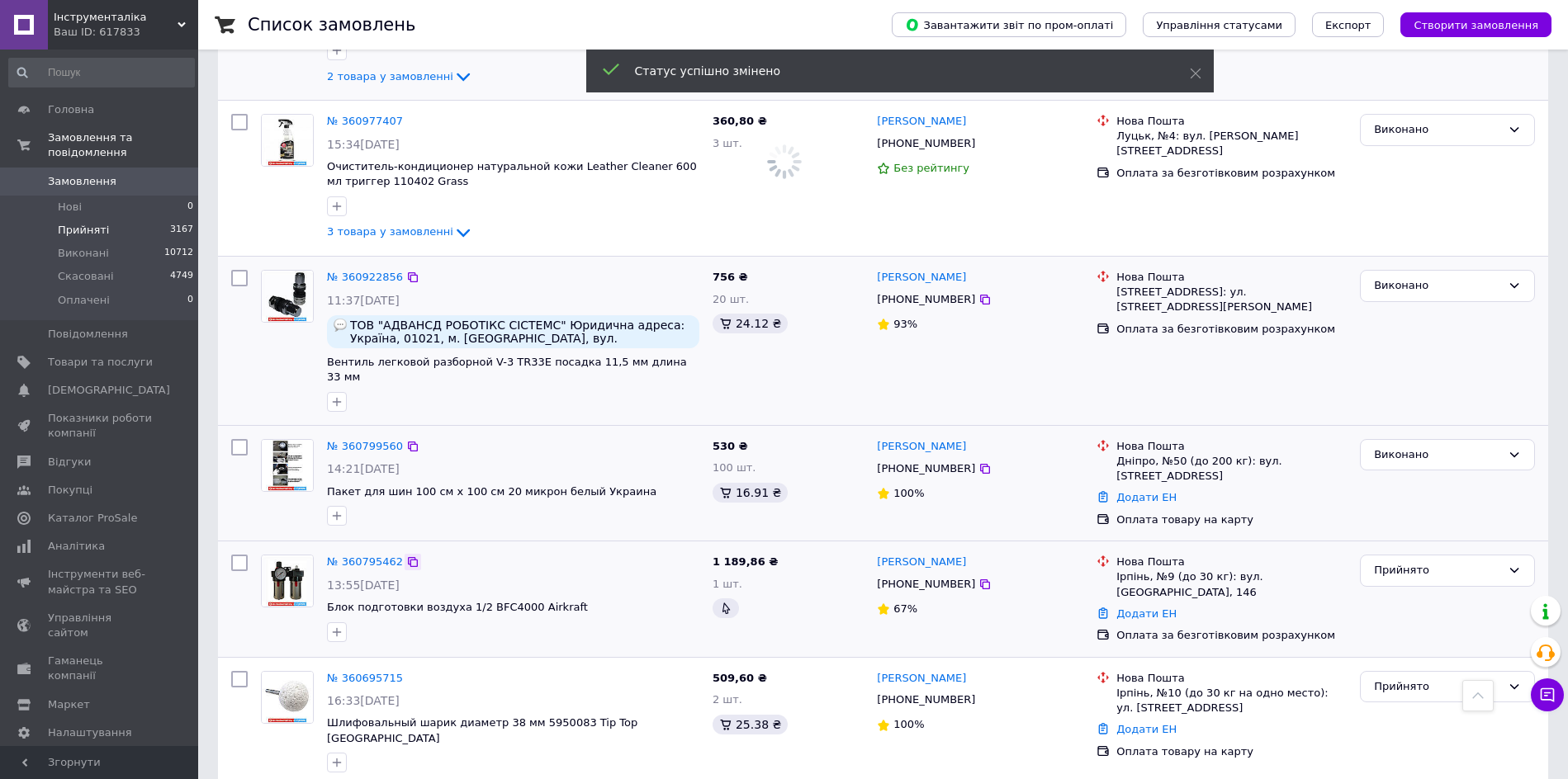
click at [407, 557] on icon at bounding box center [412, 561] width 10 height 10
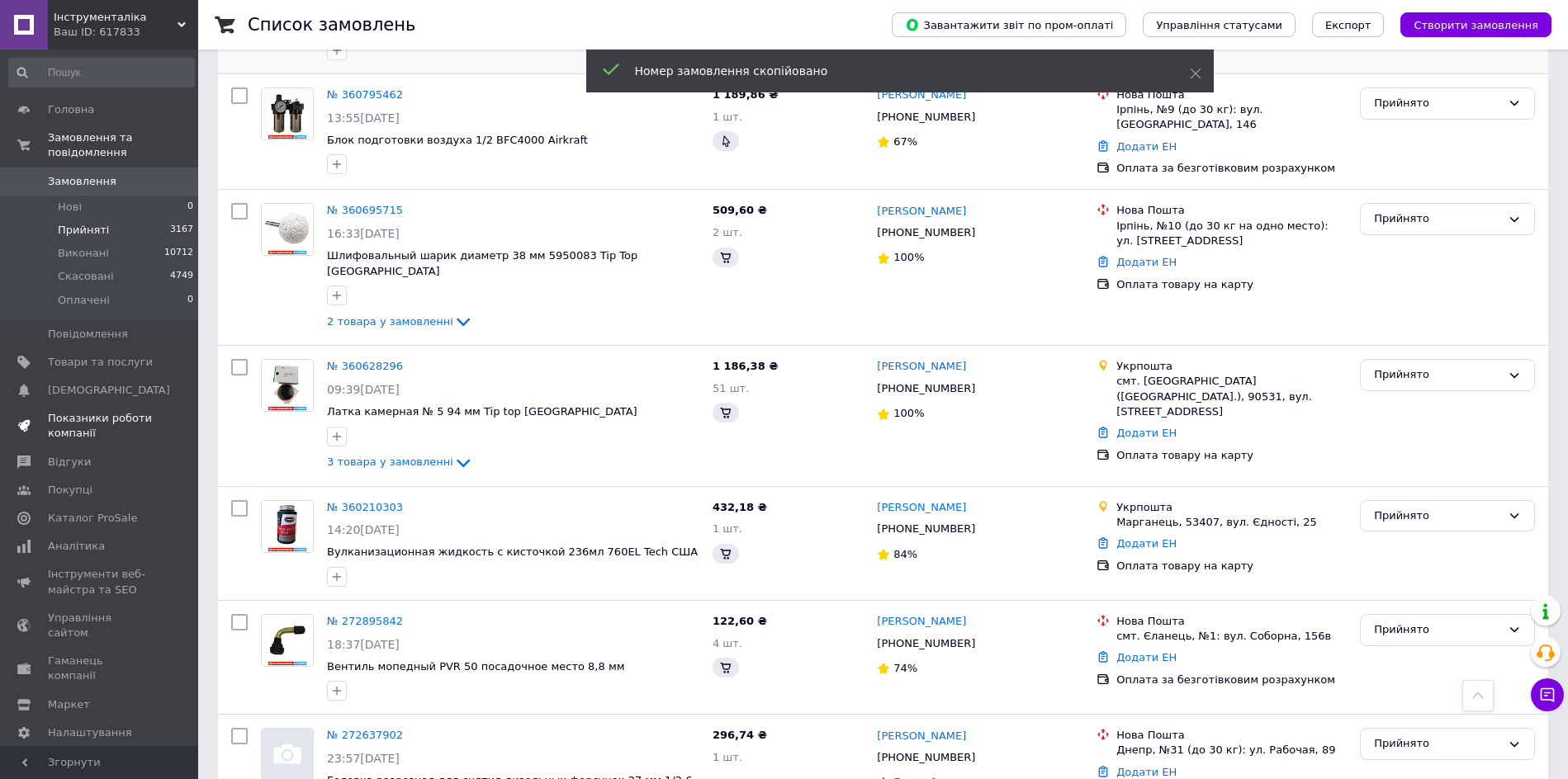
scroll to position [1420, 0]
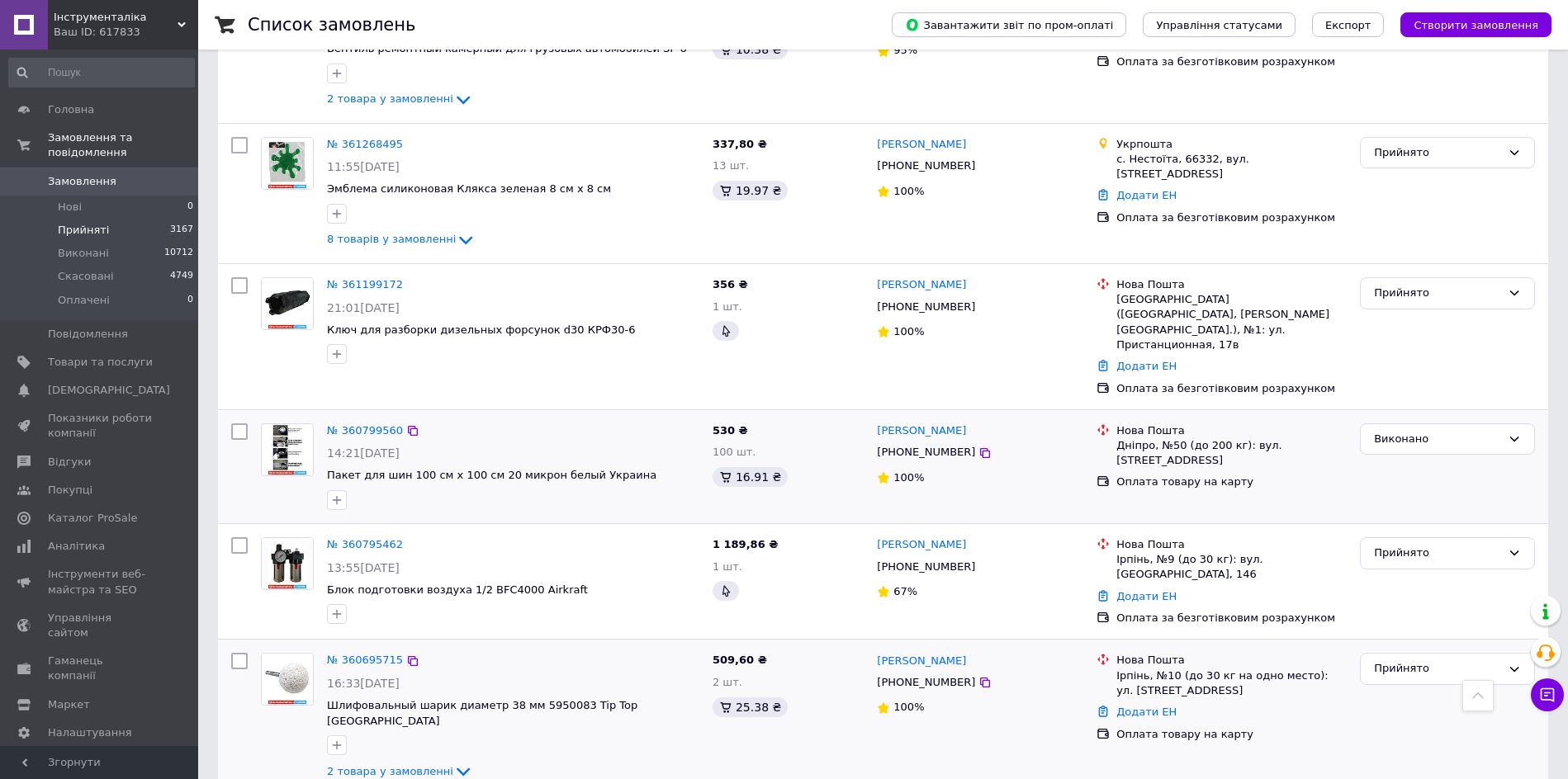
click at [515, 651] on div "№ 360695715" at bounding box center [513, 660] width 375 height 19
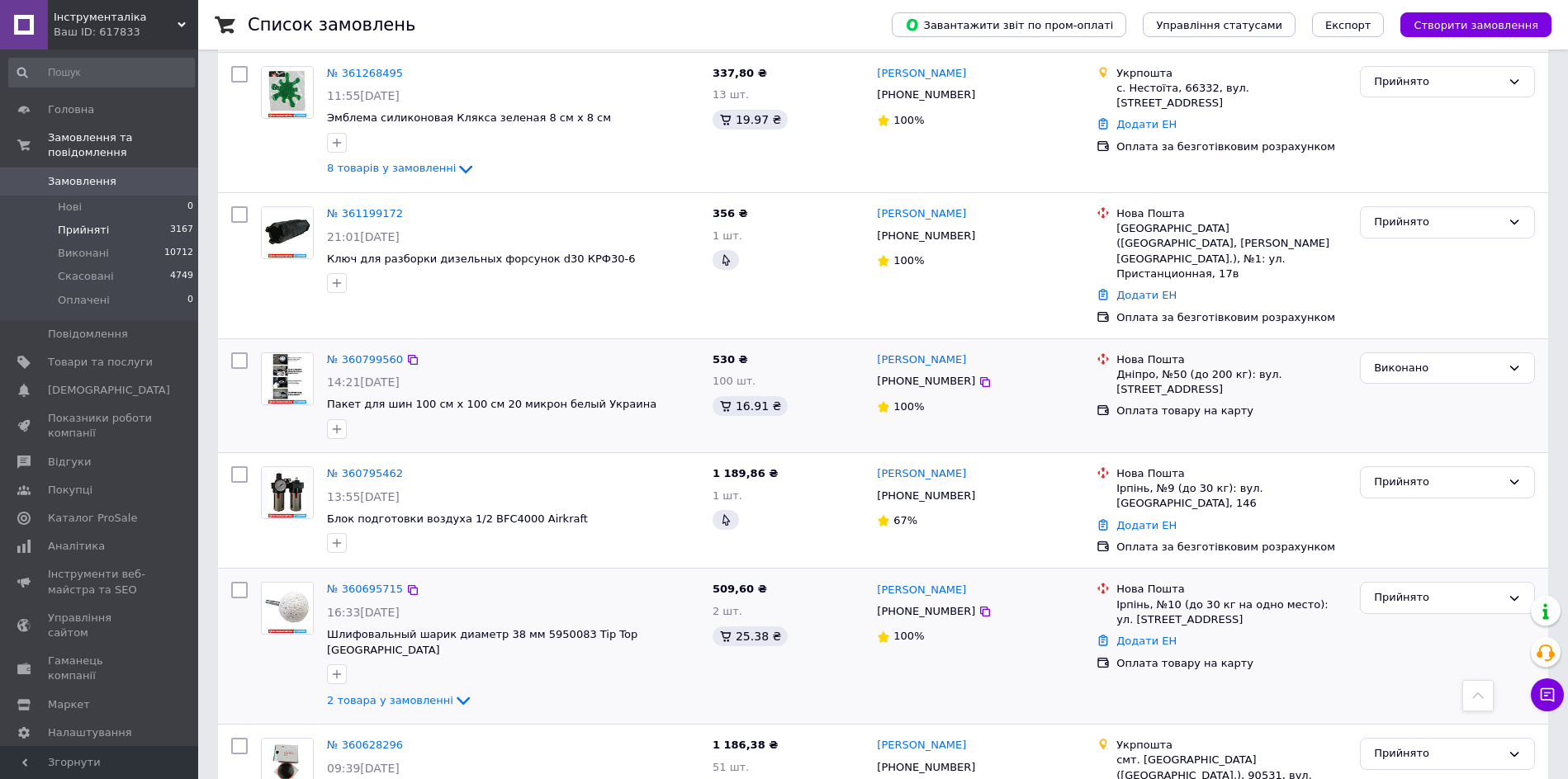
scroll to position [1523, 0]
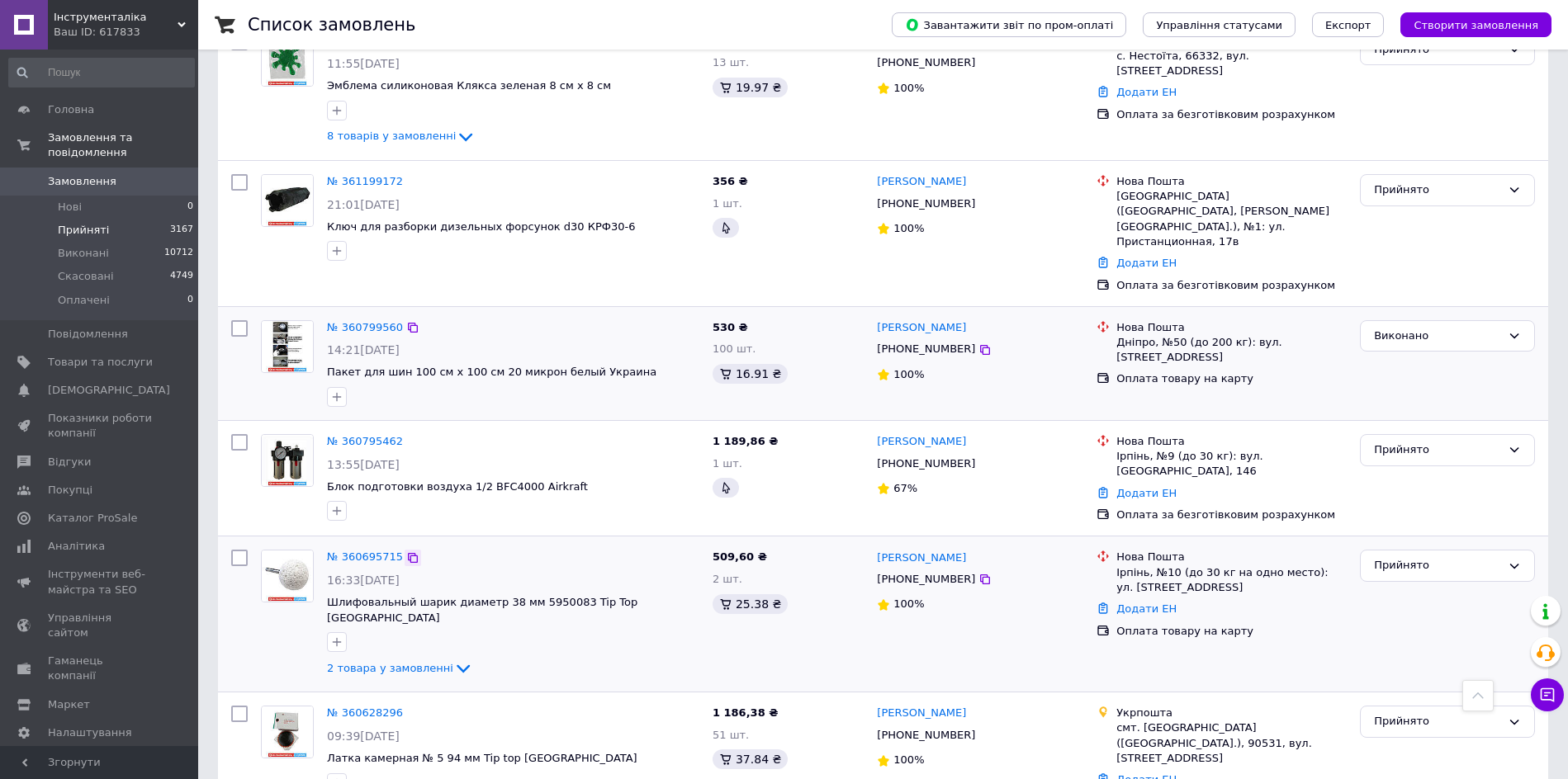
click at [406, 551] on icon at bounding box center [413, 558] width 13 height 13
click at [406, 707] on icon at bounding box center [413, 713] width 13 height 13
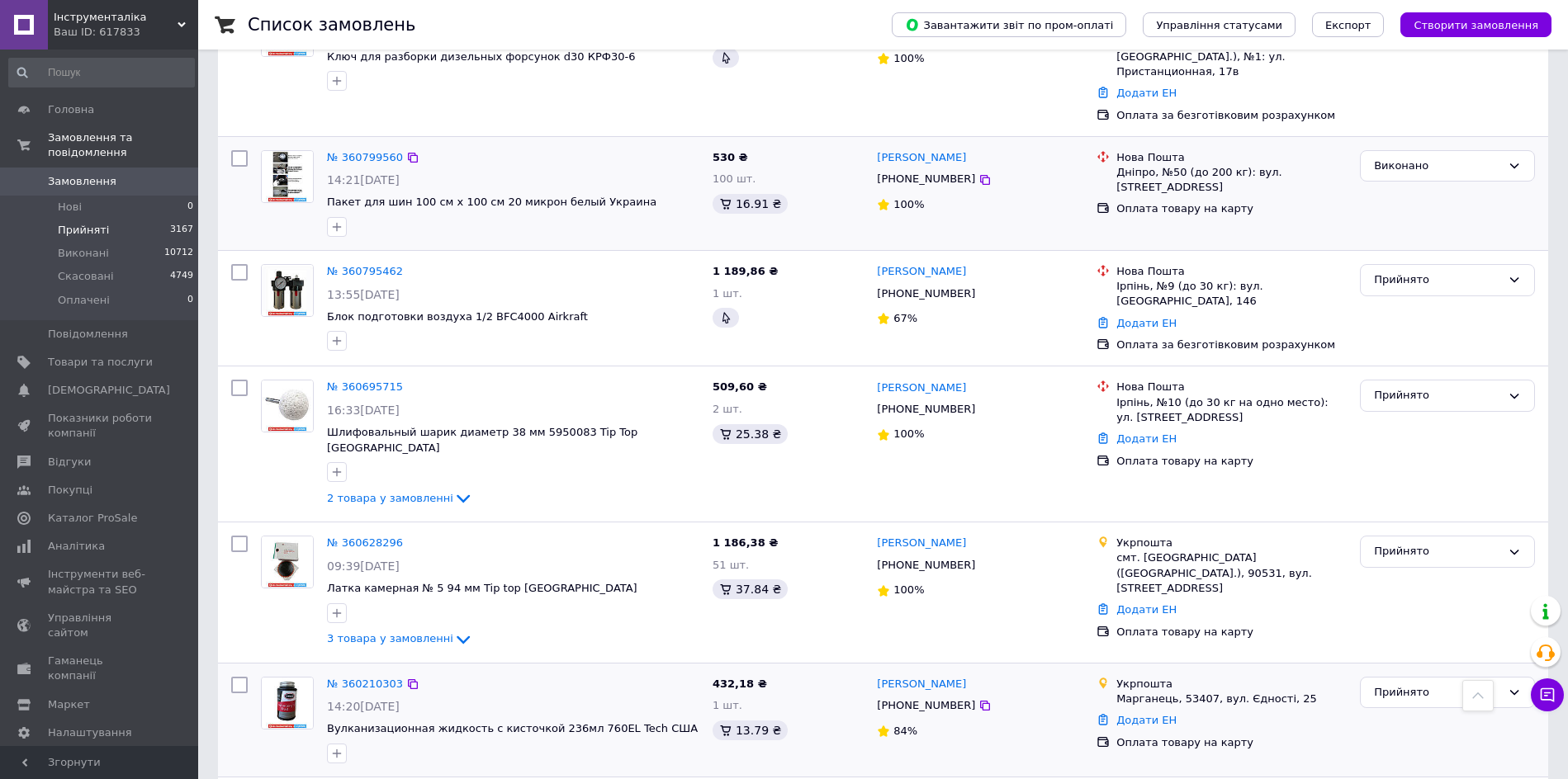
scroll to position [1730, 0]
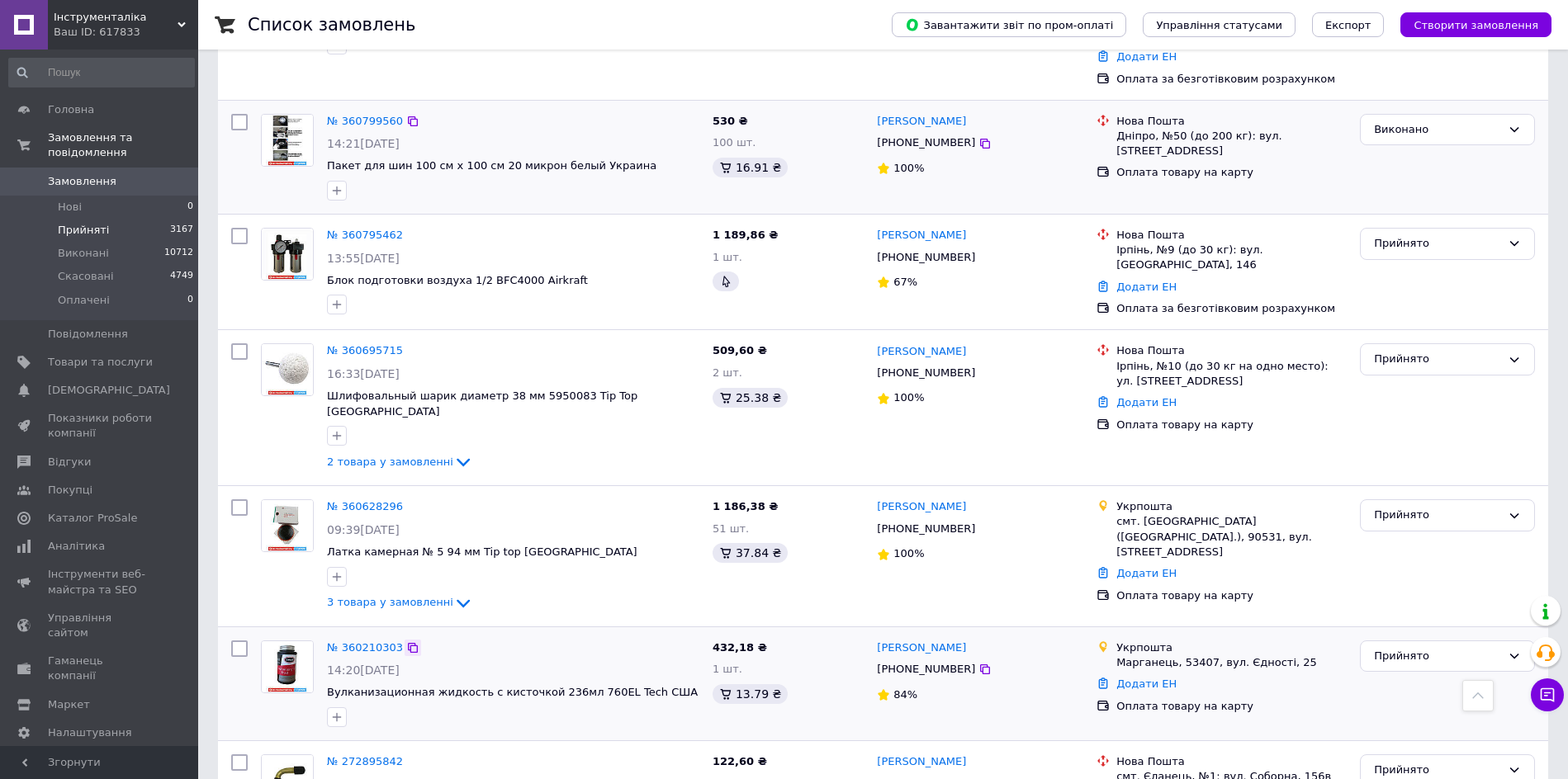
click at [407, 643] on icon at bounding box center [412, 647] width 10 height 10
click at [1446, 640] on div "Прийнято" at bounding box center [1447, 656] width 175 height 32
click at [1445, 675] on li "Виконано" at bounding box center [1447, 690] width 173 height 30
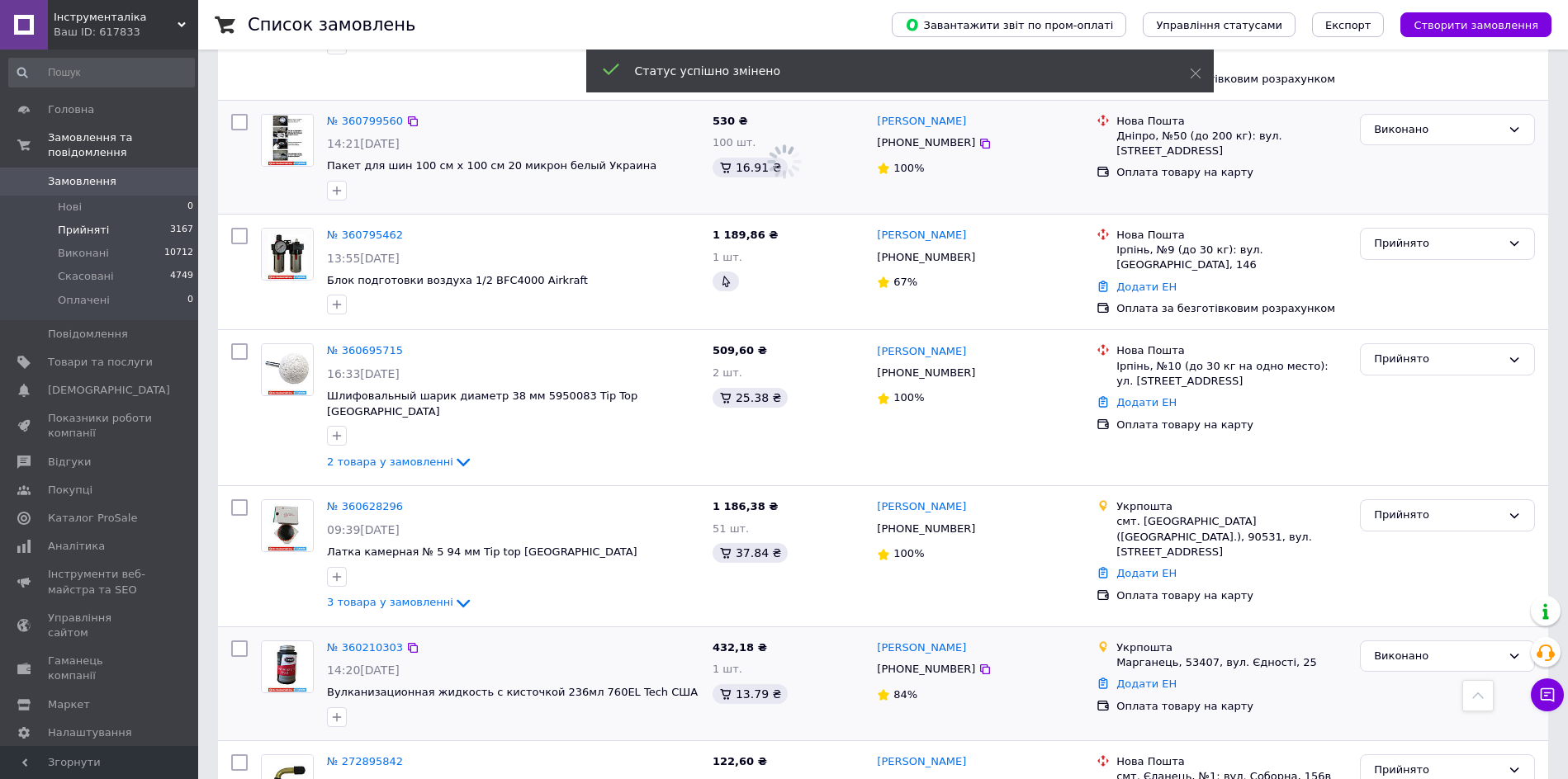
scroll to position [1626, 0]
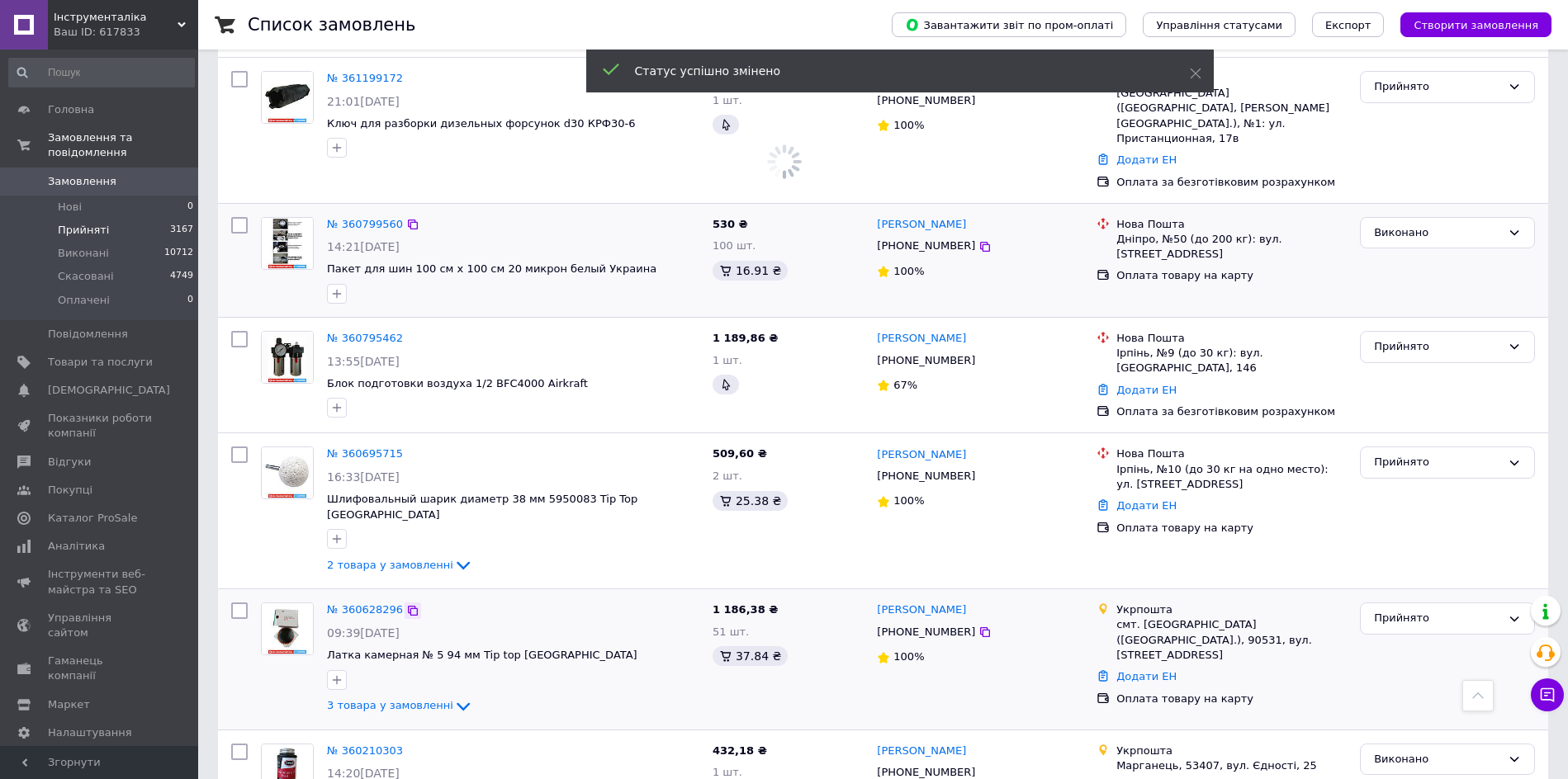
click at [406, 604] on icon at bounding box center [413, 610] width 13 height 13
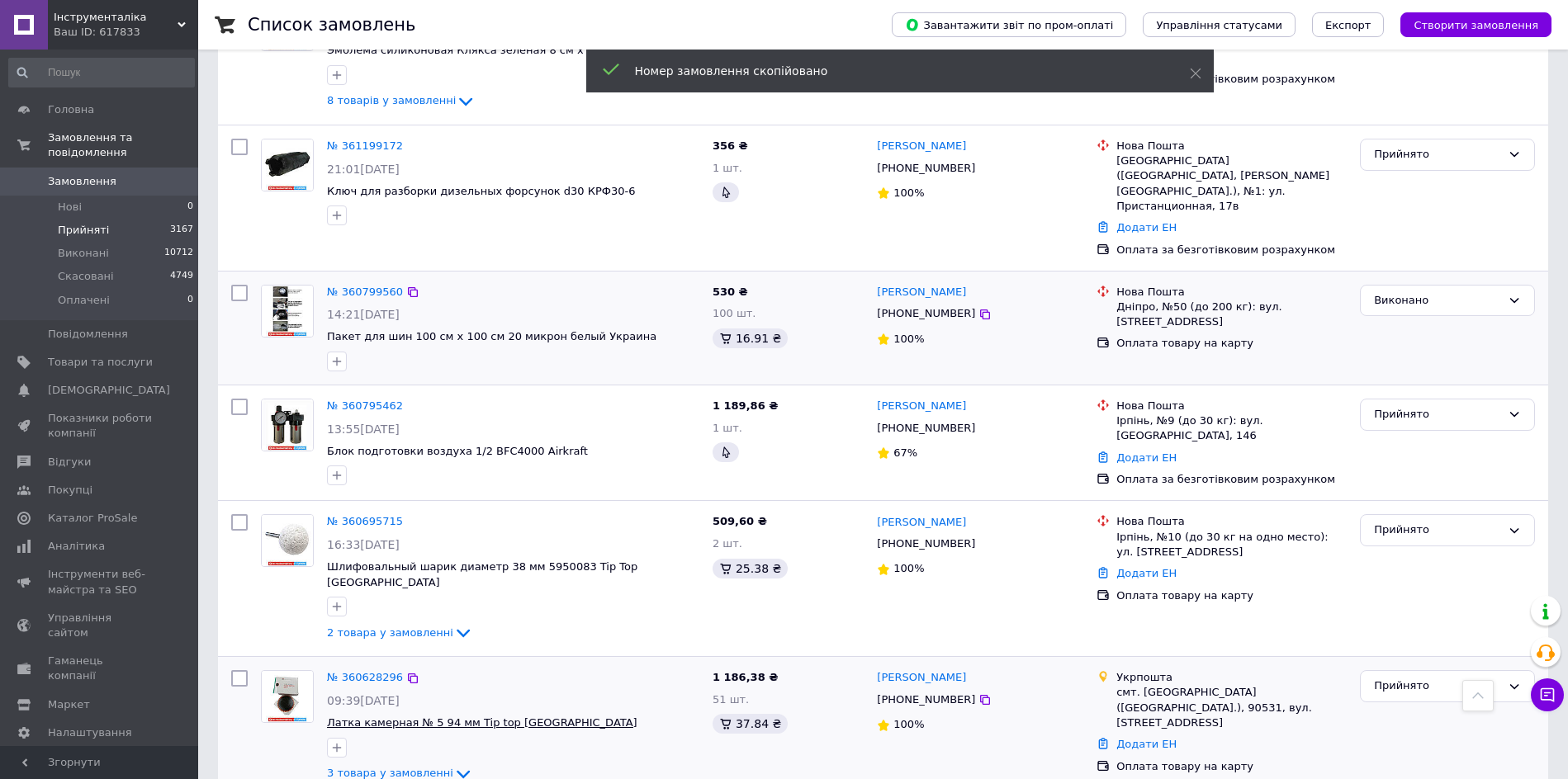
scroll to position [1523, 0]
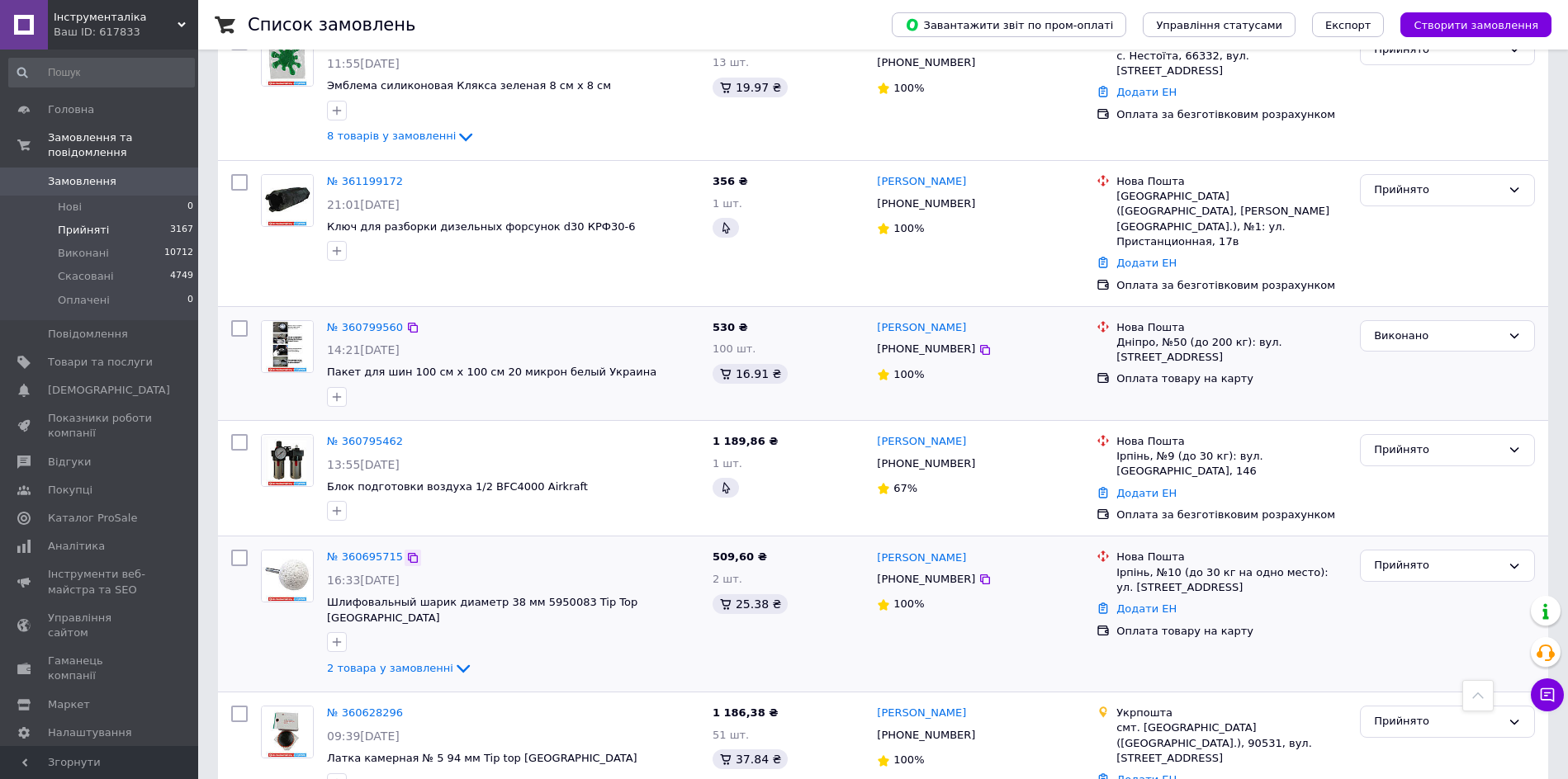
click at [406, 551] on icon at bounding box center [413, 558] width 13 height 13
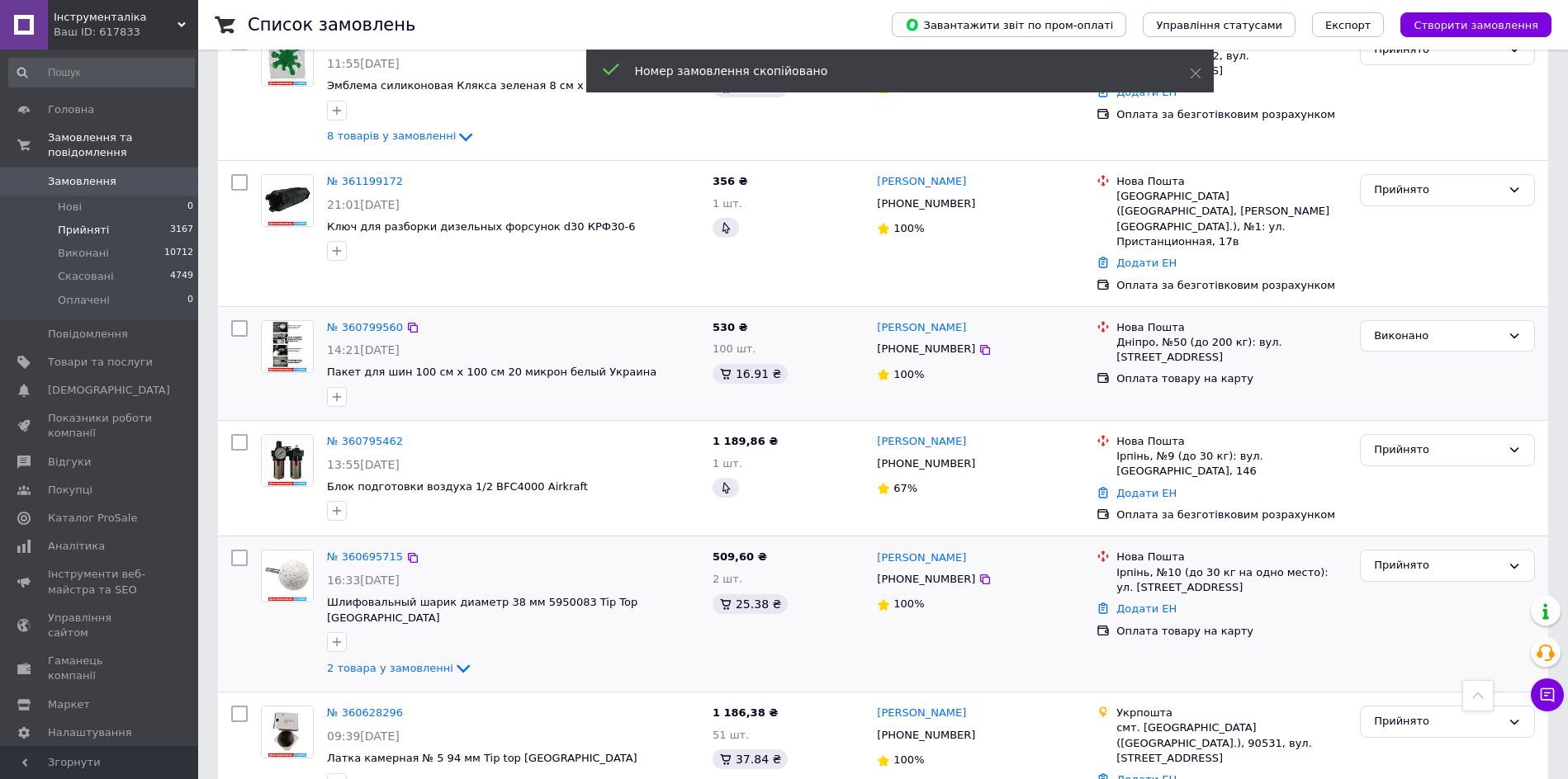
scroll to position [1420, 0]
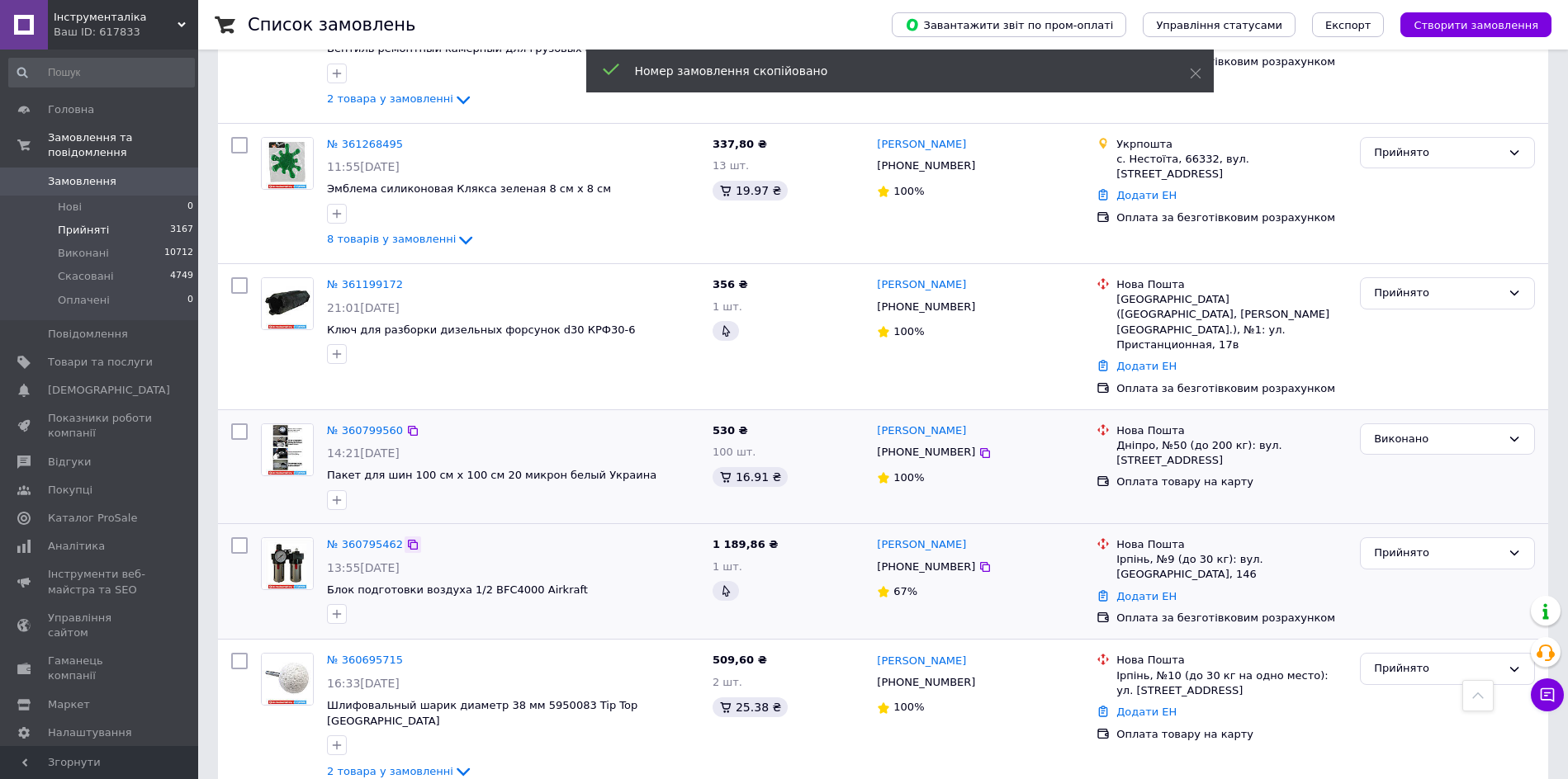
click at [406, 538] on icon at bounding box center [413, 544] width 13 height 13
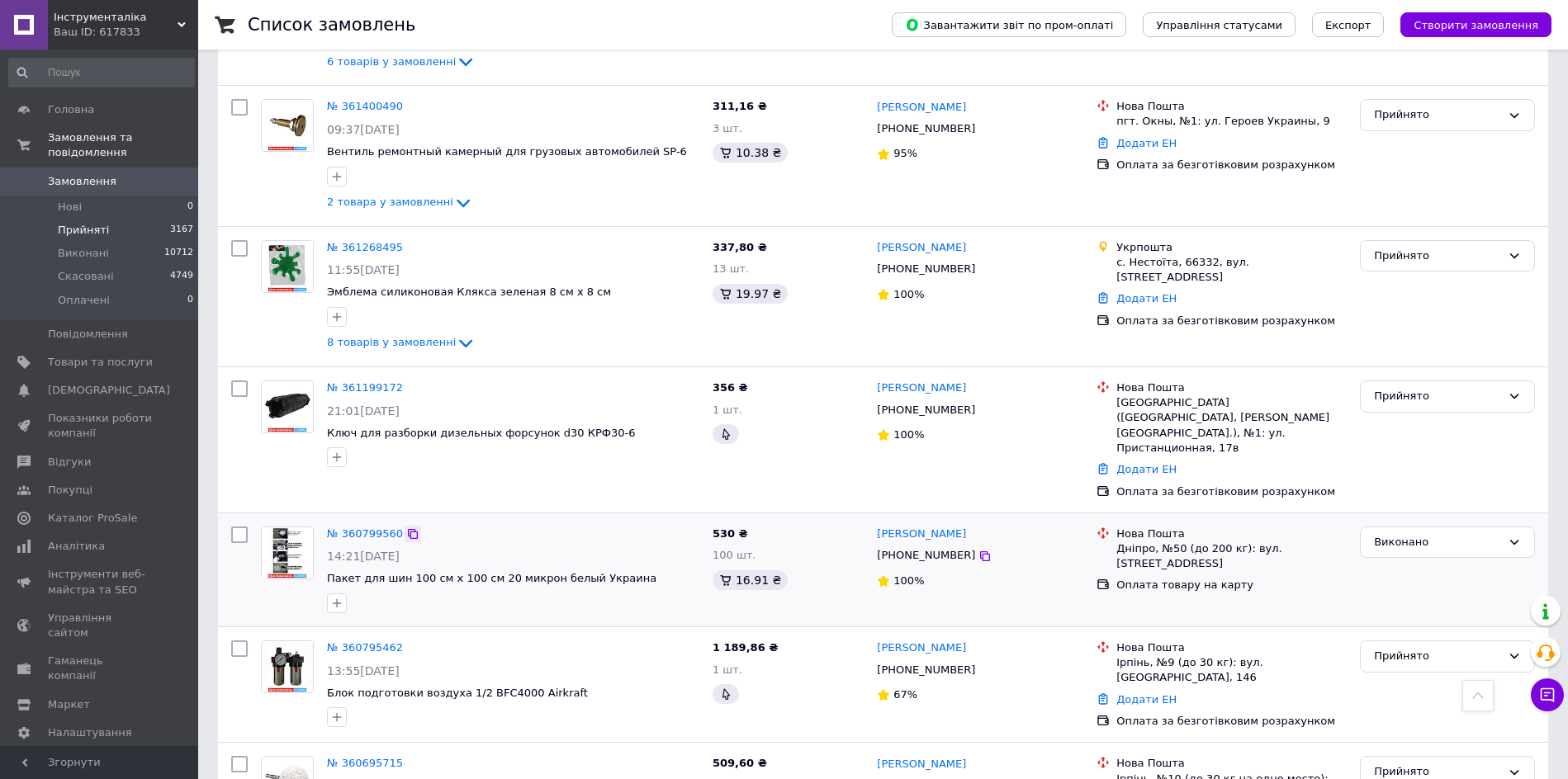
click at [406, 527] on icon at bounding box center [413, 534] width 13 height 13
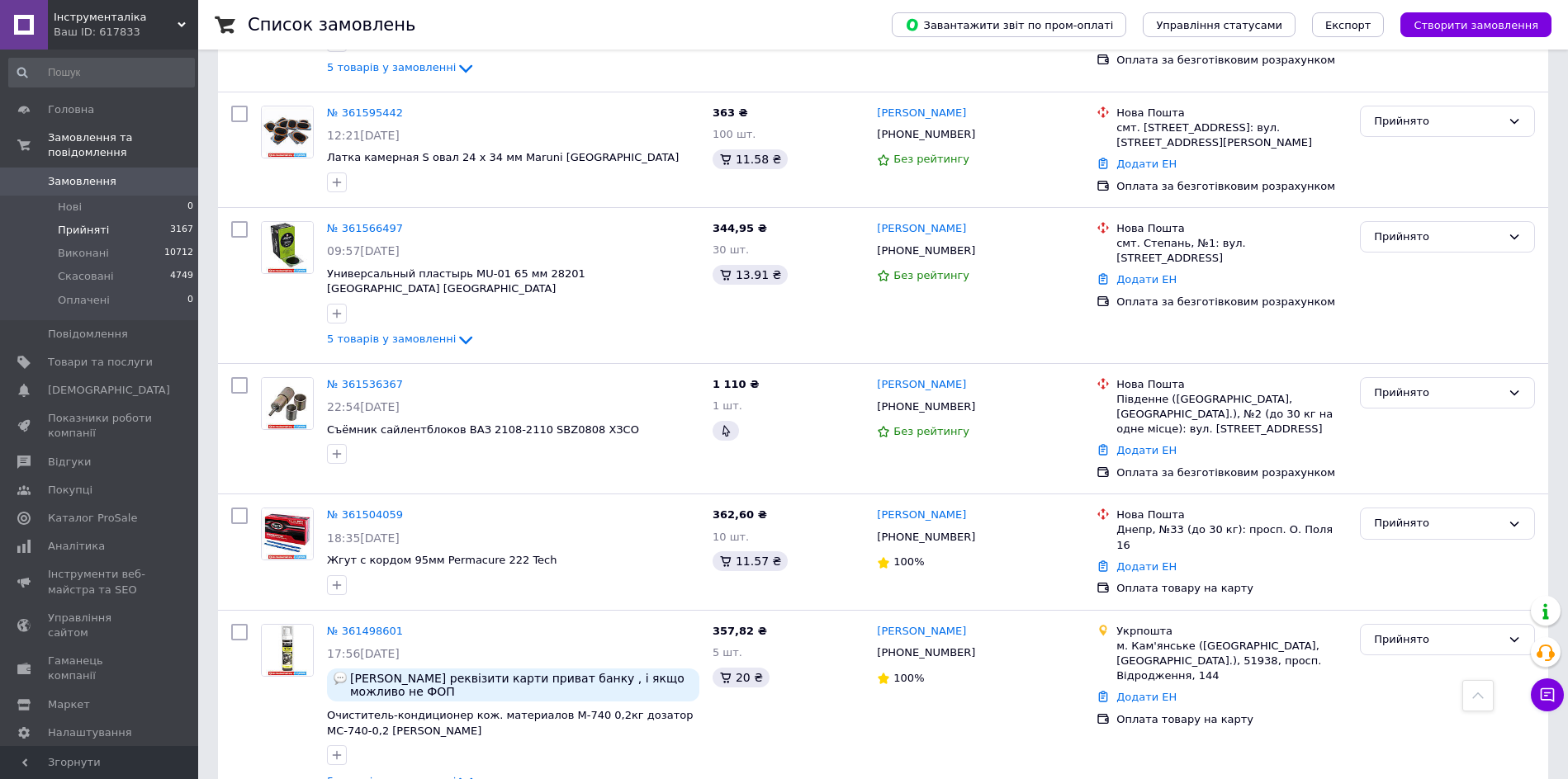
scroll to position [0, 0]
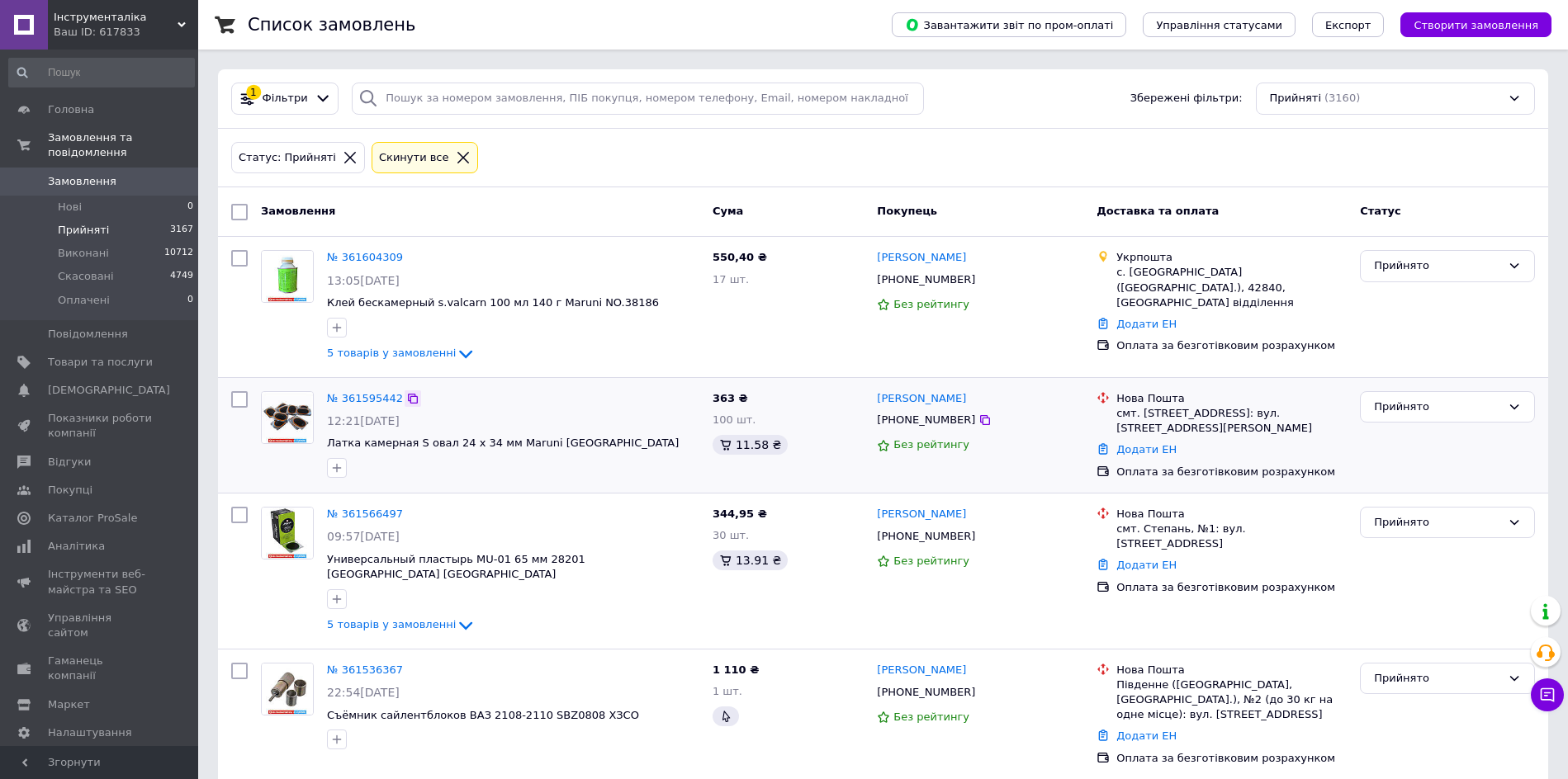
click at [406, 399] on icon at bounding box center [413, 398] width 13 height 13
click at [408, 401] on icon at bounding box center [412, 398] width 10 height 10
click at [407, 512] on icon at bounding box center [413, 514] width 13 height 13
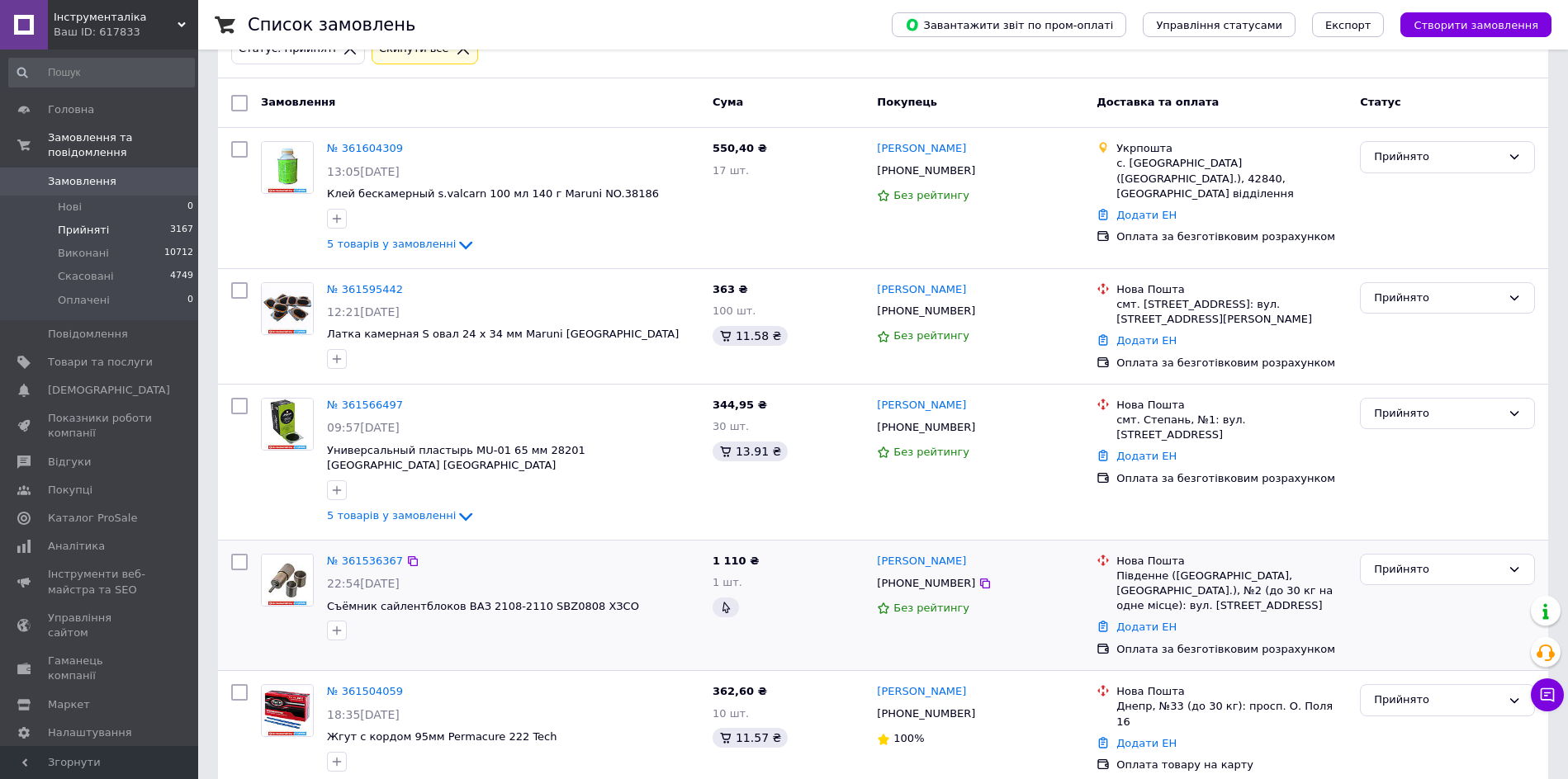
scroll to position [206, 0]
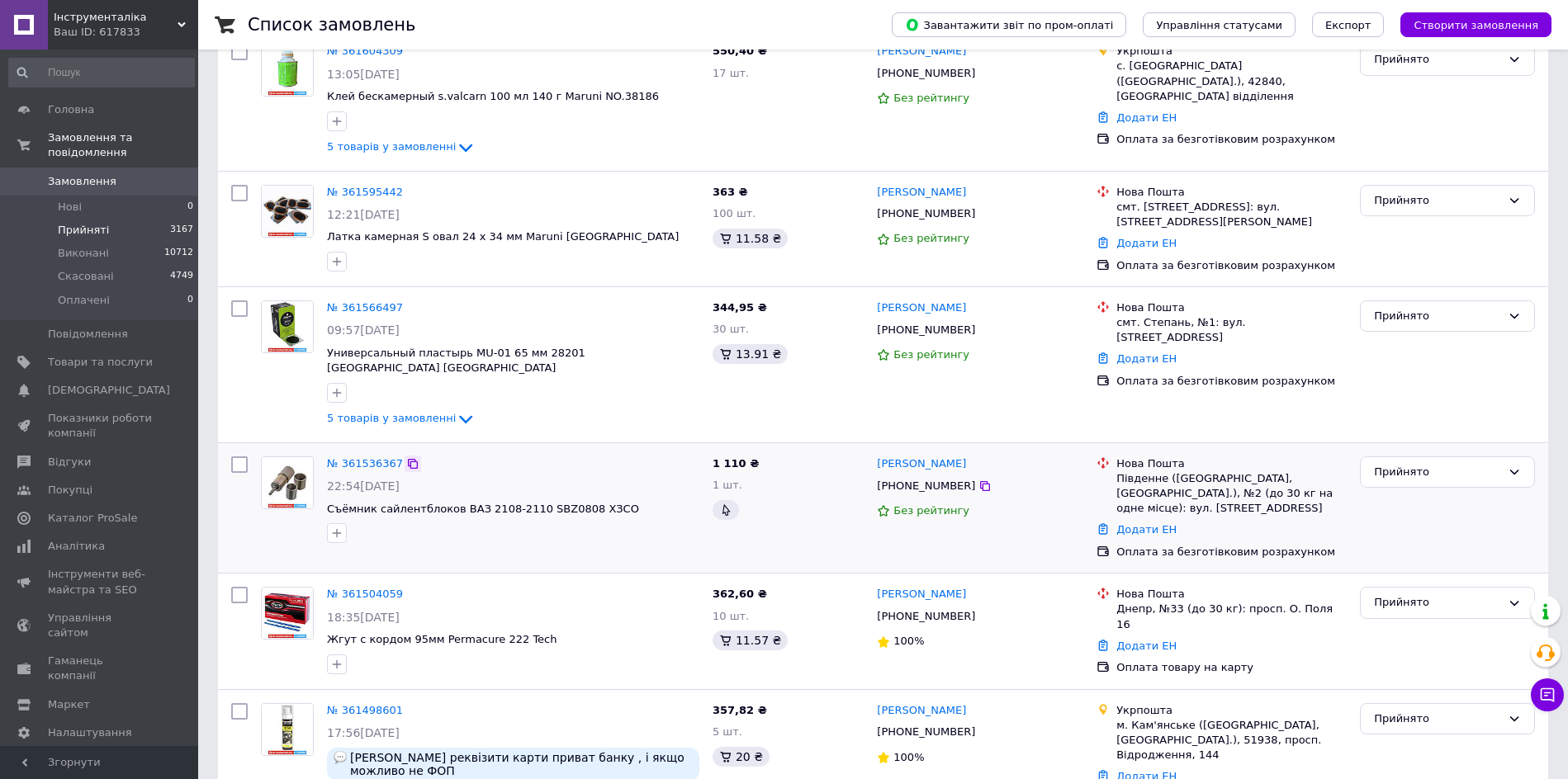
click at [406, 457] on icon at bounding box center [413, 463] width 13 height 13
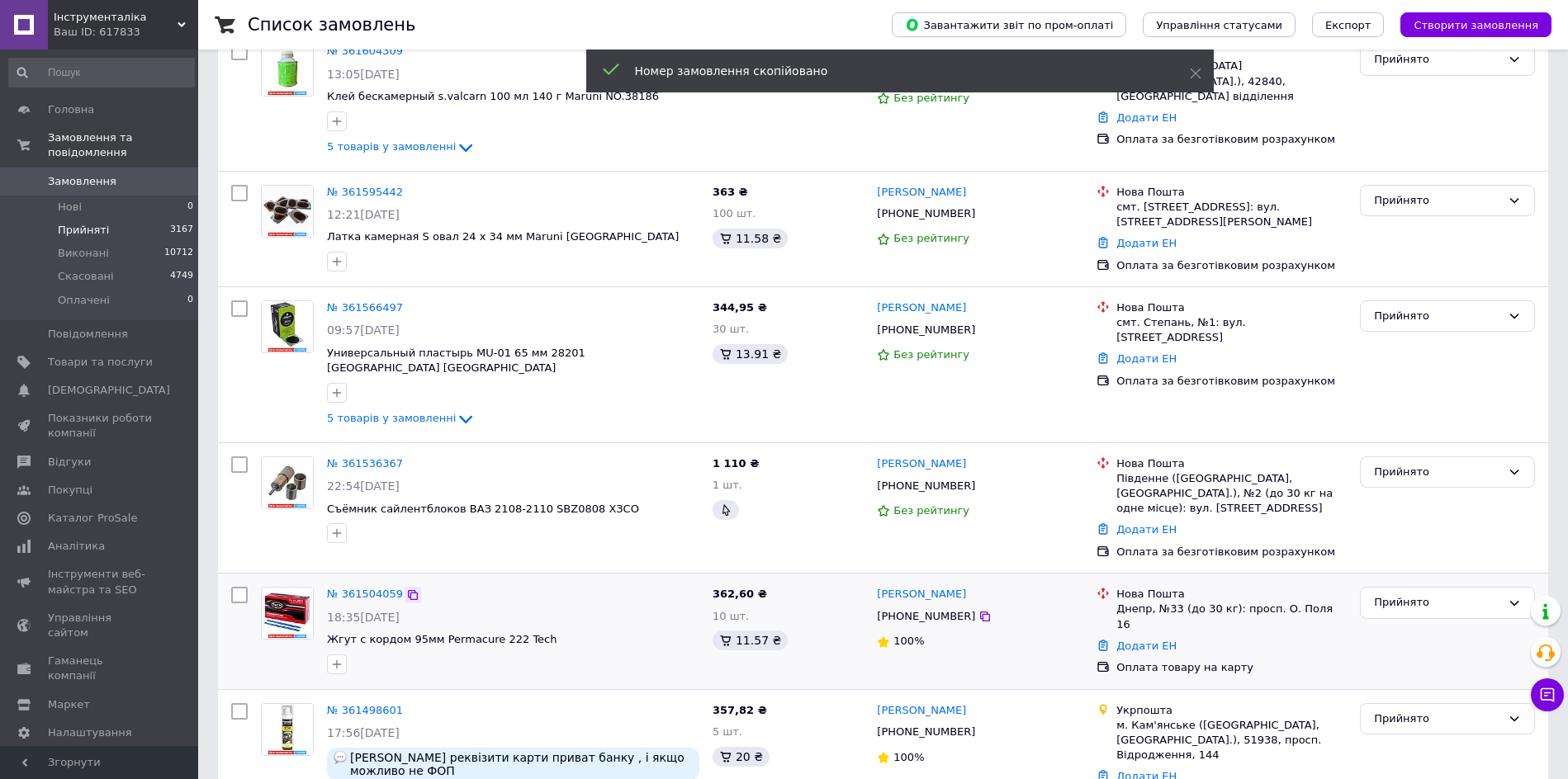
click at [406, 589] on icon at bounding box center [413, 595] width 13 height 13
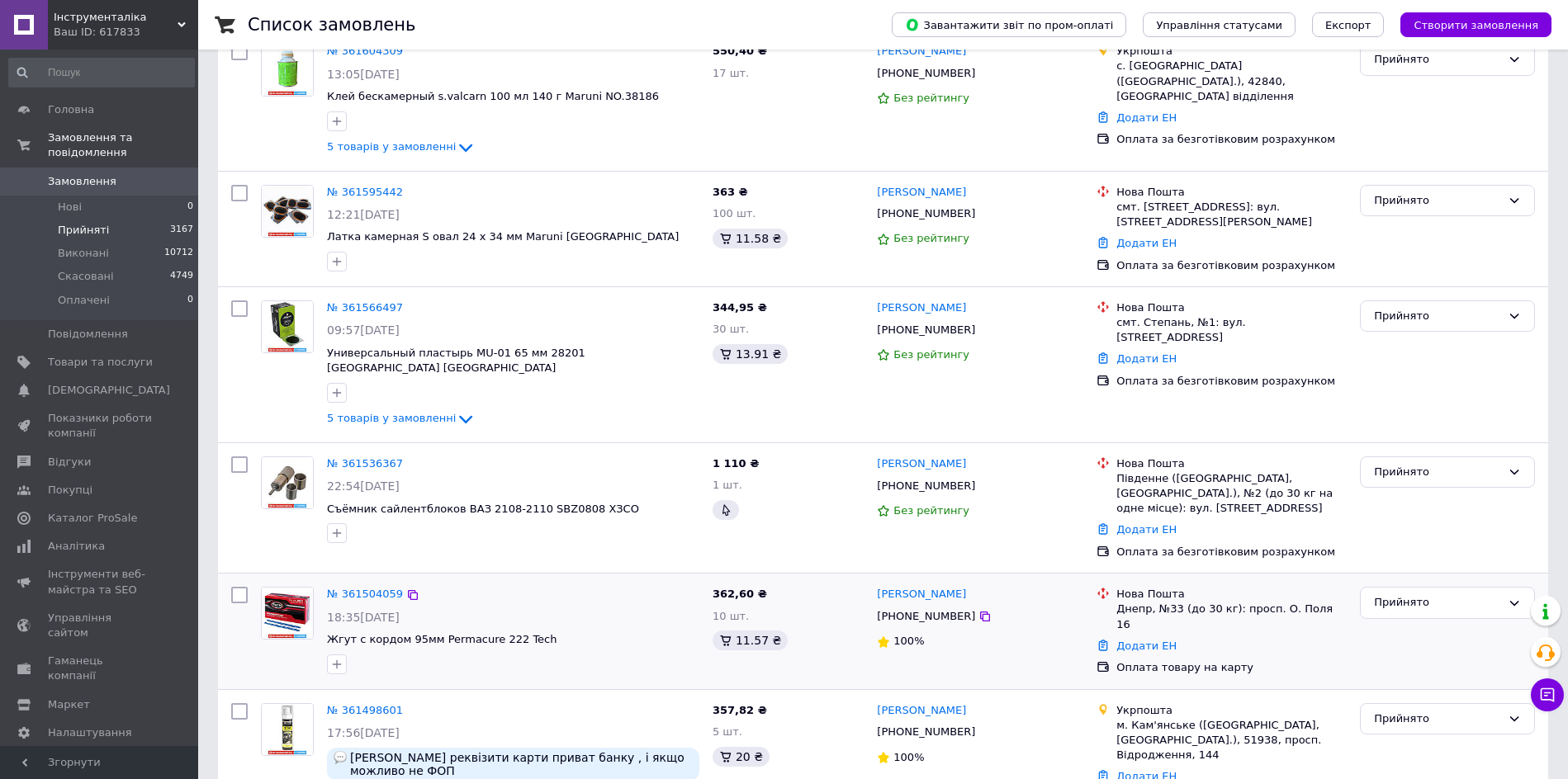
click at [576, 651] on div at bounding box center [513, 664] width 379 height 27
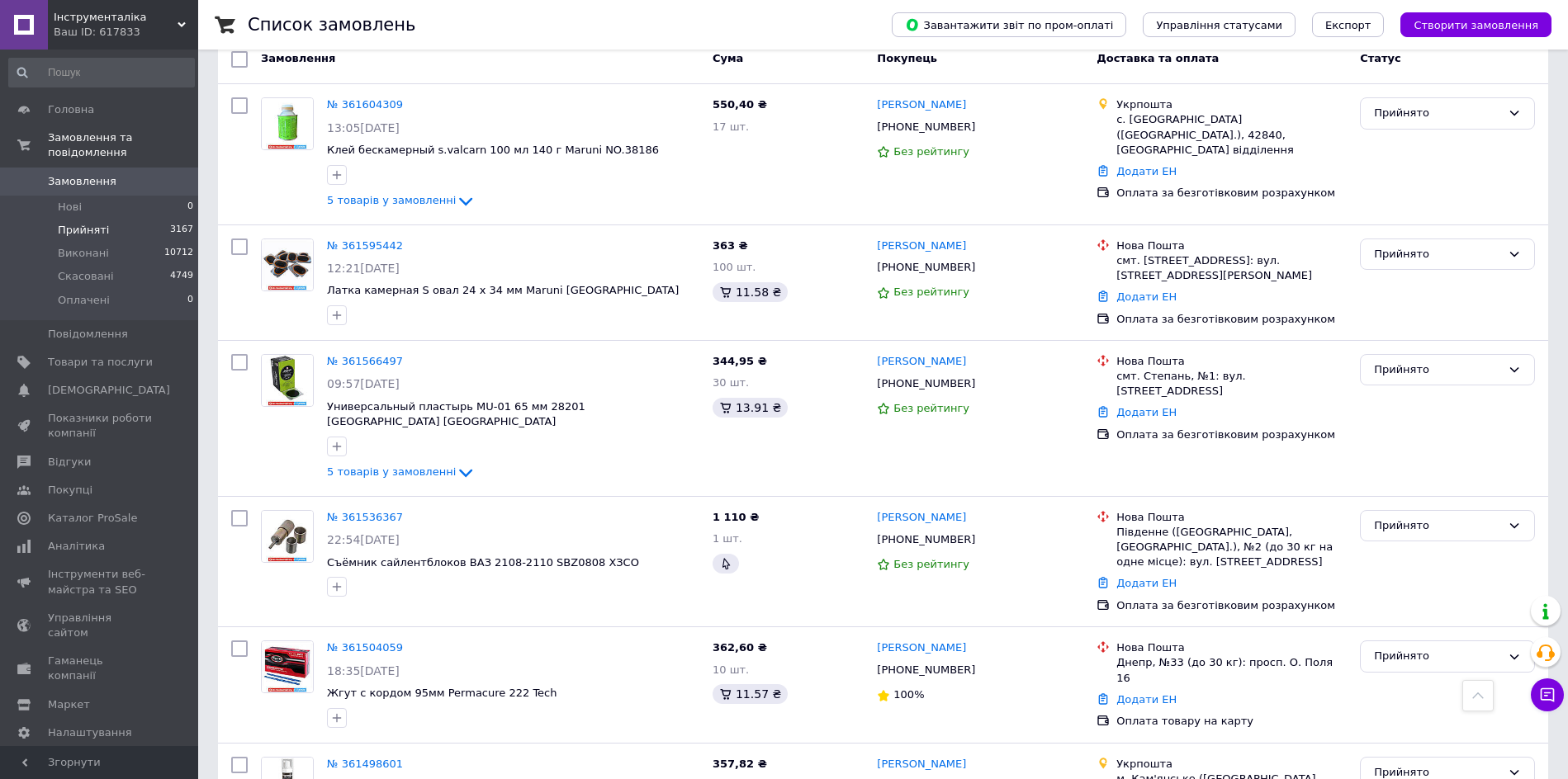
scroll to position [0, 0]
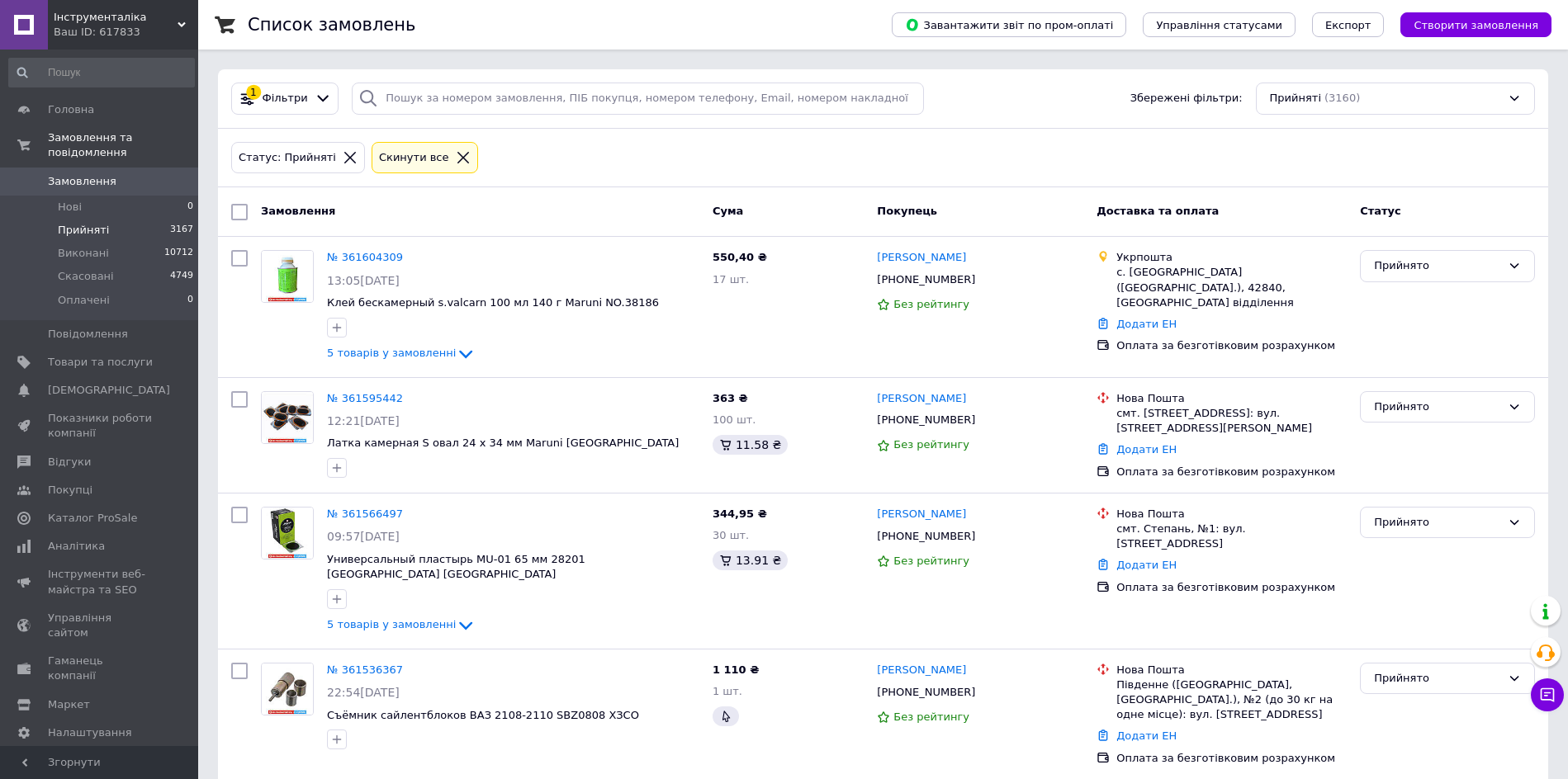
click at [176, 174] on span "0" at bounding box center [175, 181] width 45 height 15
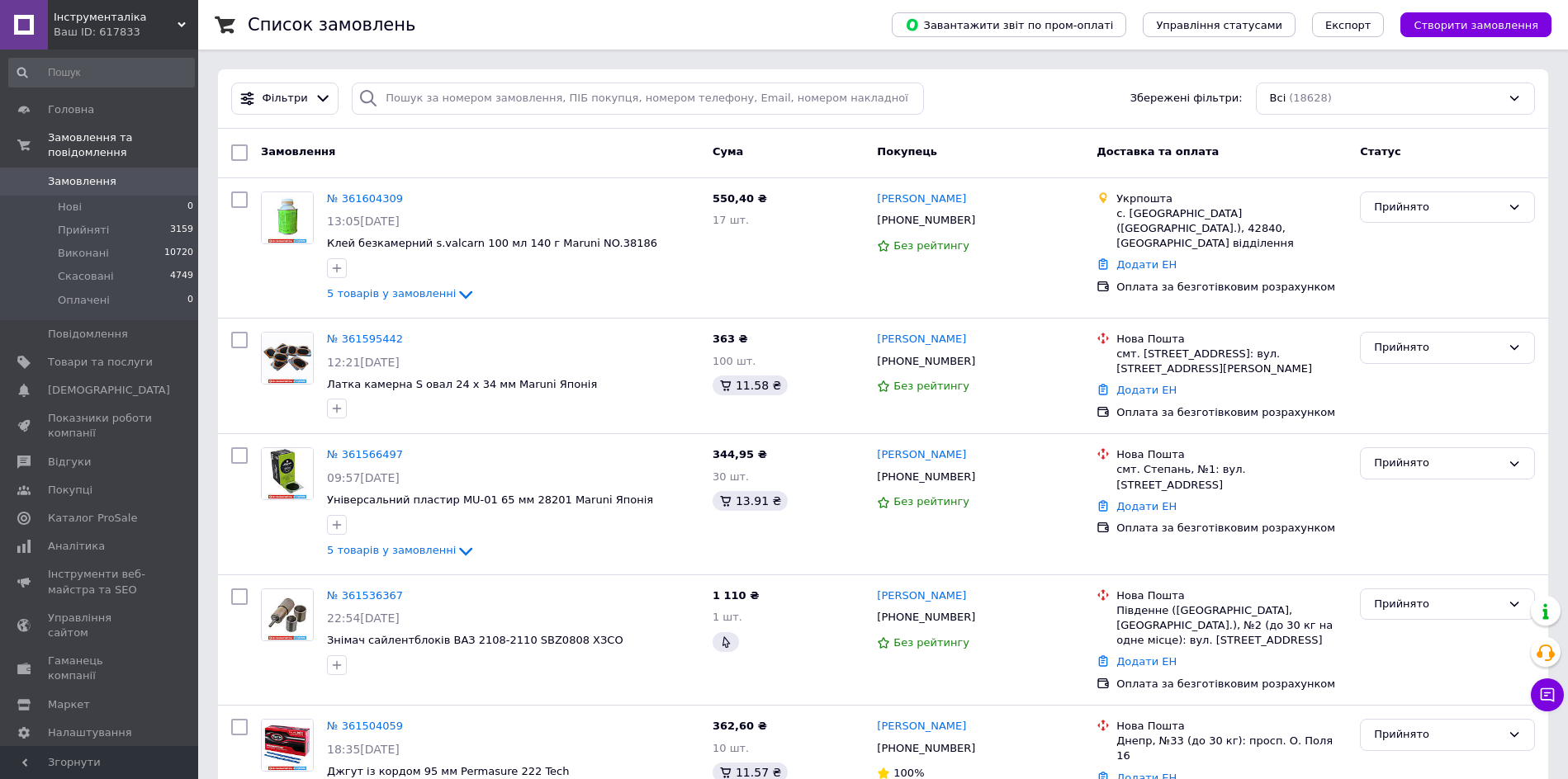
click at [390, 139] on div "Замовлення" at bounding box center [480, 152] width 452 height 29
